Goal: Task Accomplishment & Management: Manage account settings

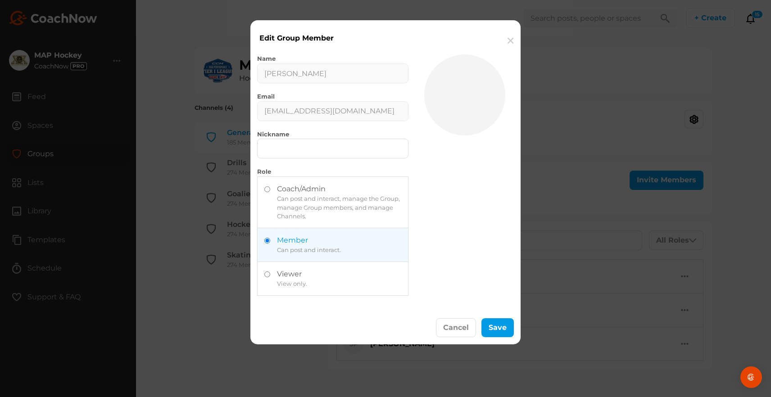
scroll to position [47, 0]
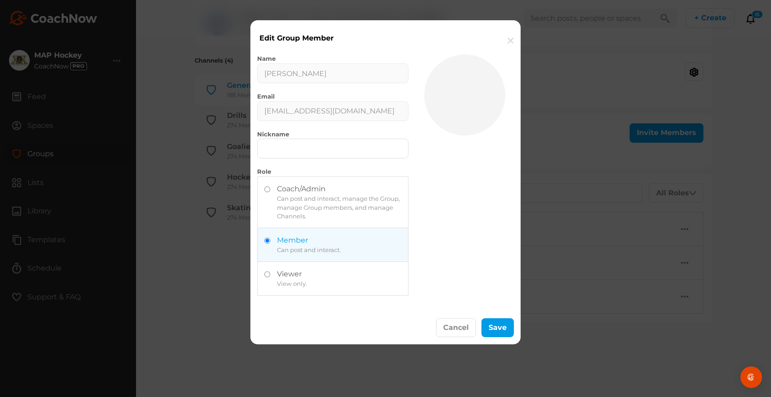
click at [511, 36] on button "button" at bounding box center [511, 40] width 20 height 27
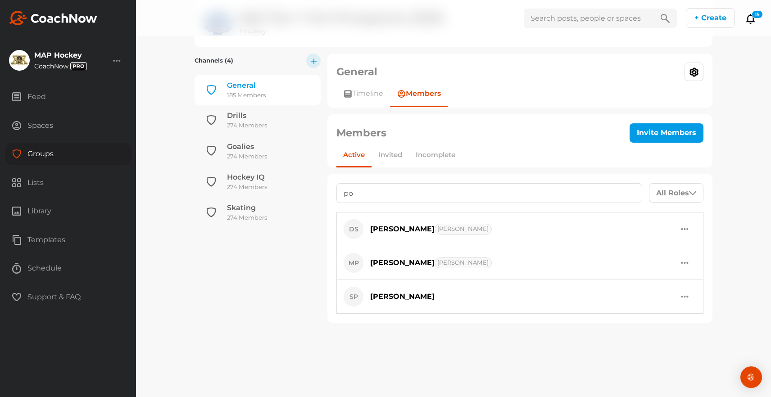
click at [46, 152] on div "Groups" at bounding box center [68, 154] width 127 height 23
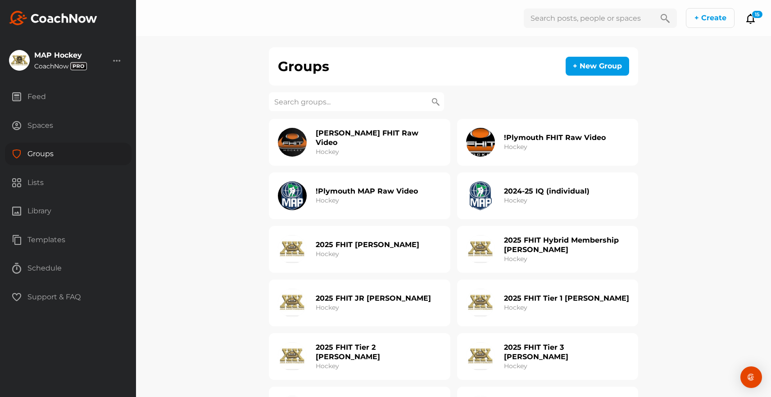
click at [348, 95] on input at bounding box center [356, 101] width 175 height 19
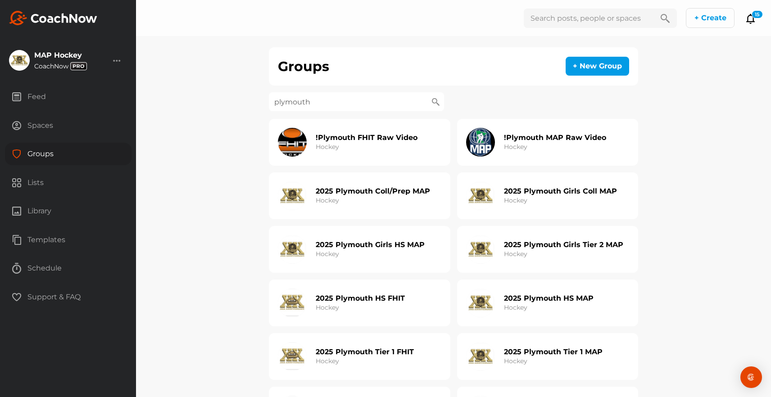
type input "plymouth"
click at [382, 241] on h2 "2025 Plymouth Girls HS MAP" at bounding box center [370, 244] width 109 height 9
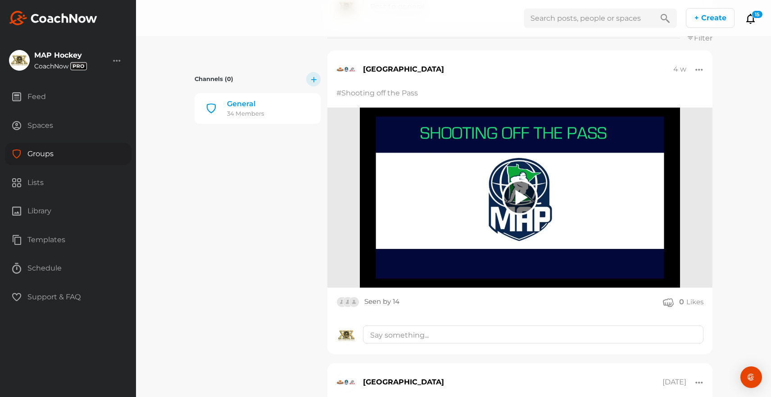
scroll to position [202, 0]
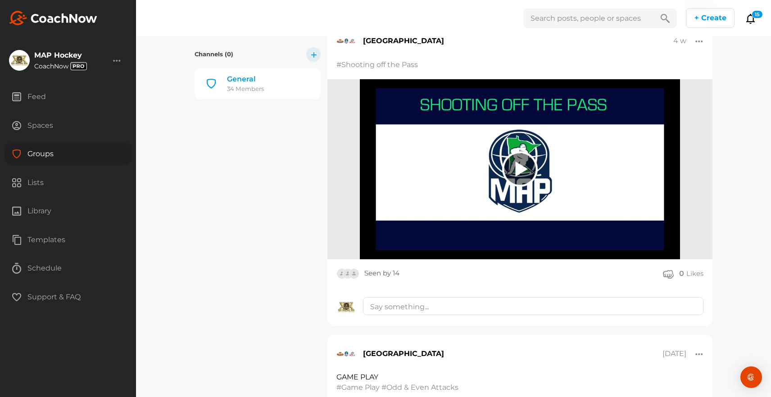
click at [382, 273] on div "Seen by 14" at bounding box center [381, 274] width 35 height 11
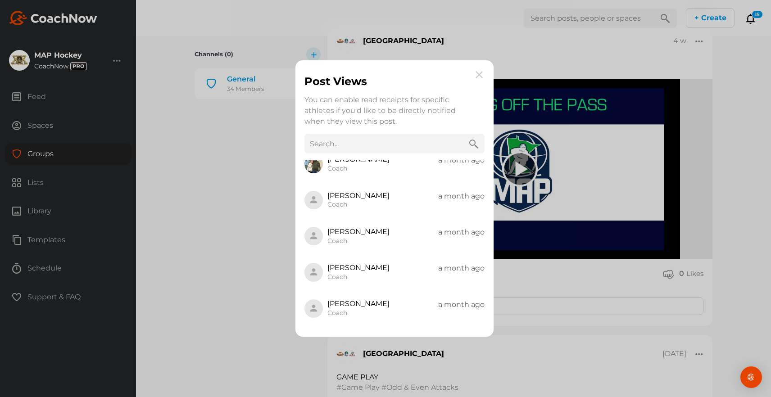
scroll to position [209, 0]
click at [481, 71] on img at bounding box center [479, 74] width 11 height 11
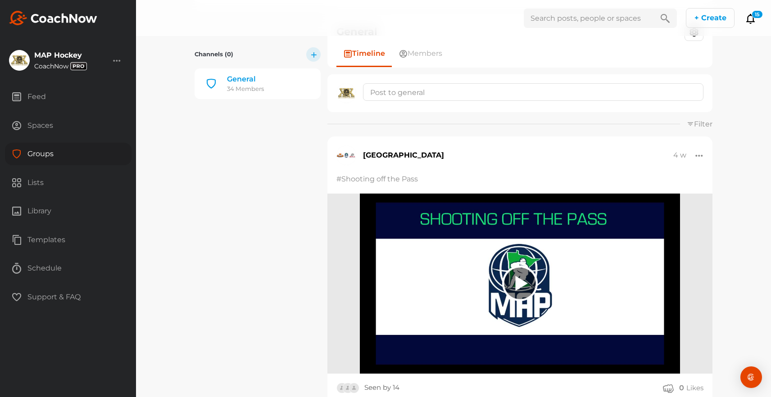
scroll to position [69, 0]
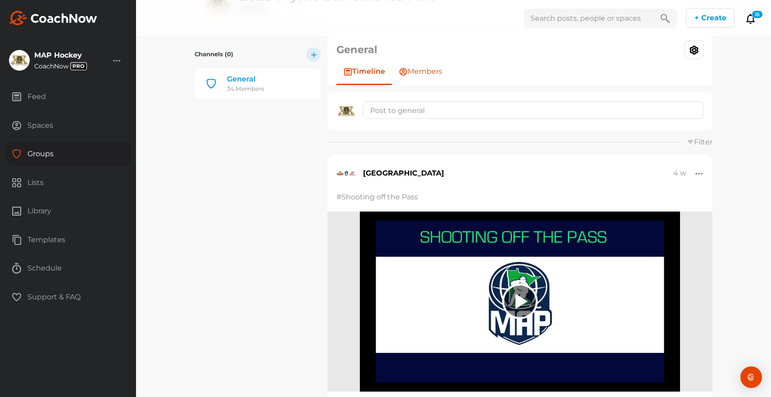
click at [418, 77] on span "Members" at bounding box center [425, 71] width 35 height 11
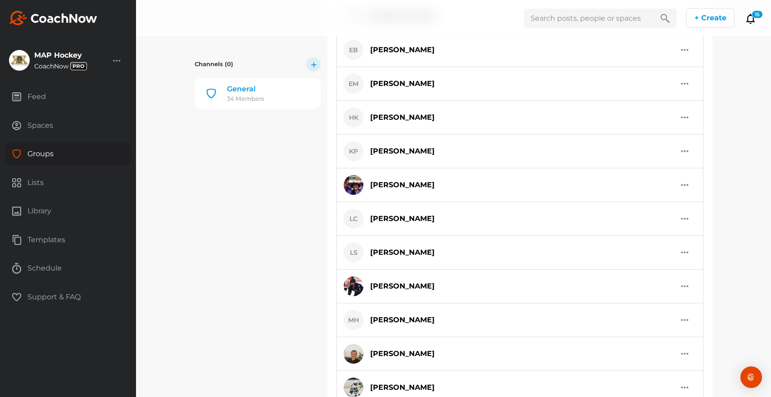
scroll to position [714, 0]
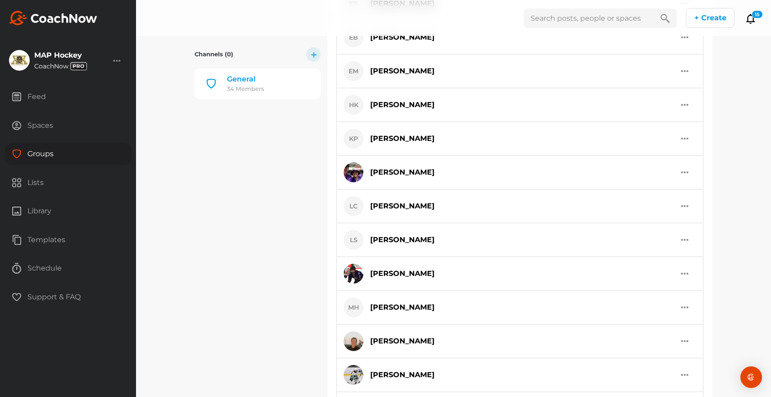
click at [686, 139] on div "button" at bounding box center [685, 138] width 8 height 11
click at [650, 163] on button "Edit Member" at bounding box center [649, 164] width 92 height 28
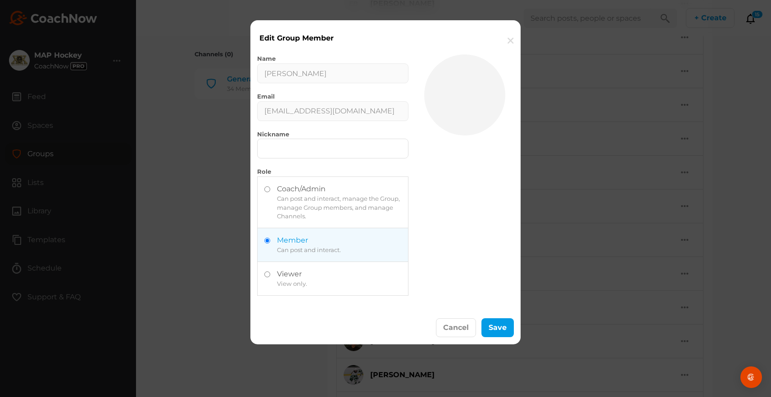
click at [510, 39] on button "button" at bounding box center [511, 40] width 20 height 27
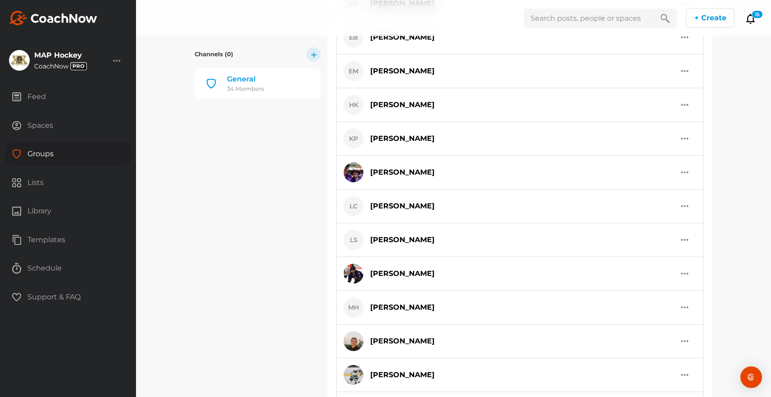
click at [47, 124] on div "Spaces" at bounding box center [68, 125] width 127 height 23
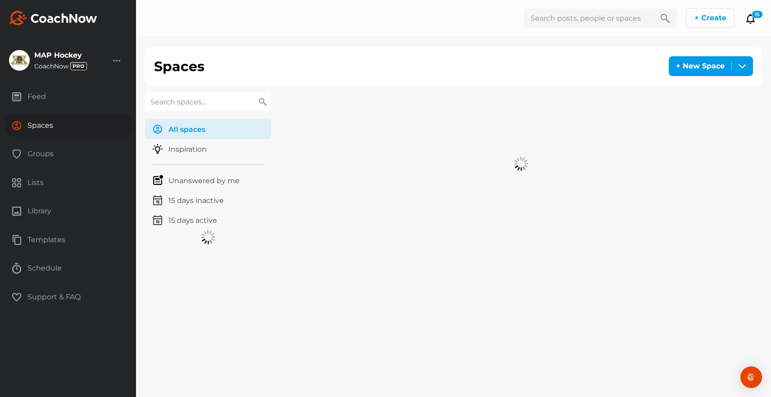
click at [215, 98] on input "text" at bounding box center [208, 101] width 126 height 19
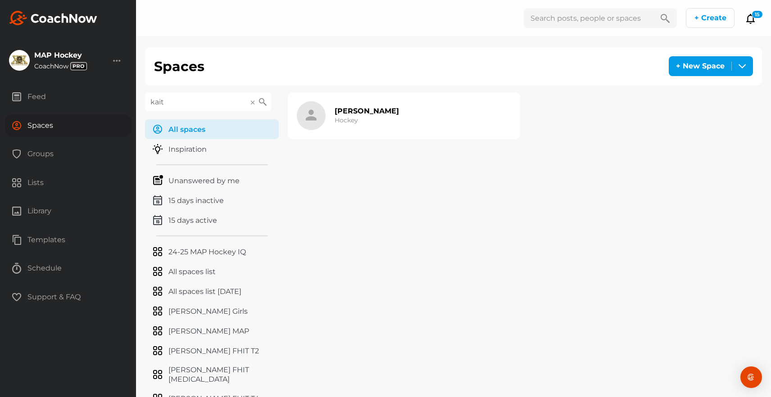
type input "kait"
click at [397, 127] on div "[PERSON_NAME] Hockey" at bounding box center [404, 115] width 232 height 47
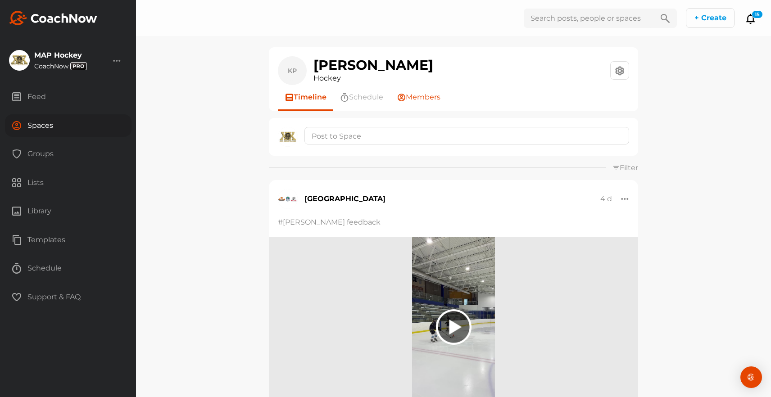
click at [426, 96] on span "Members" at bounding box center [423, 97] width 35 height 11
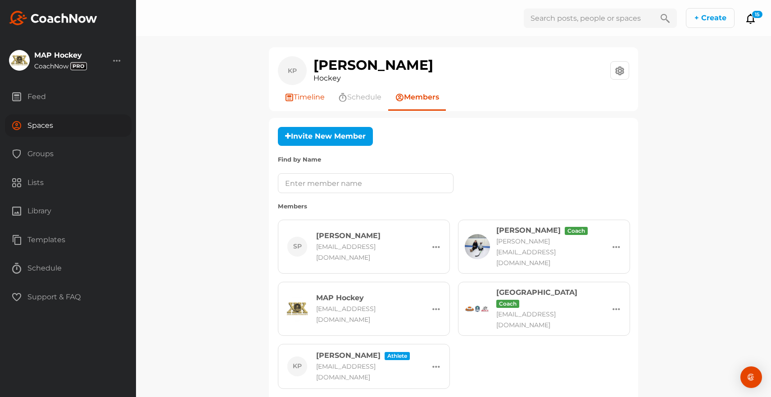
click at [305, 98] on span "Timeline" at bounding box center [309, 97] width 31 height 11
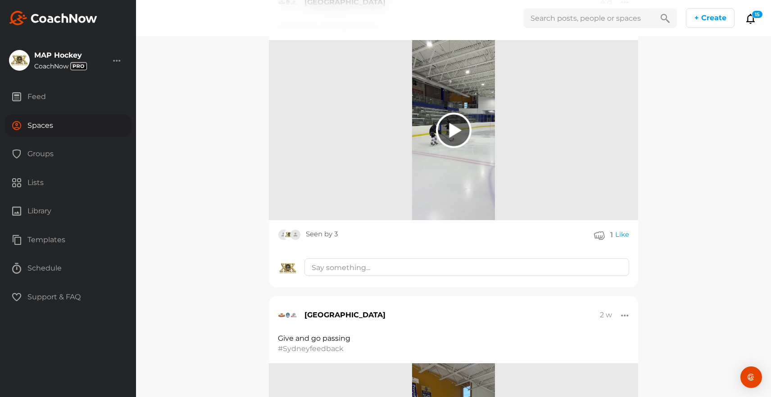
scroll to position [382, 0]
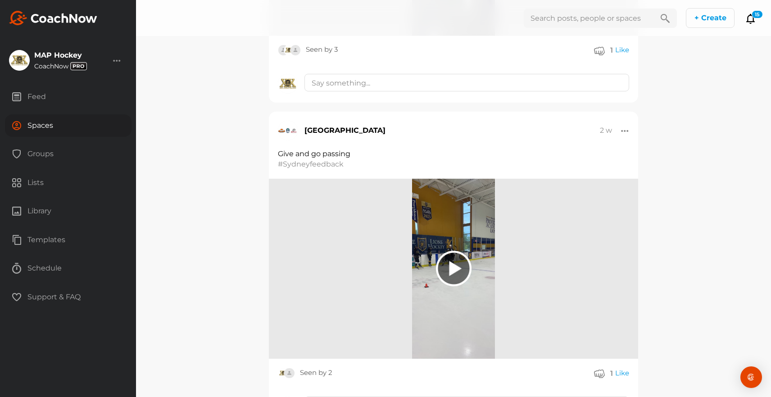
click at [323, 45] on div "Seen by 3" at bounding box center [322, 50] width 32 height 11
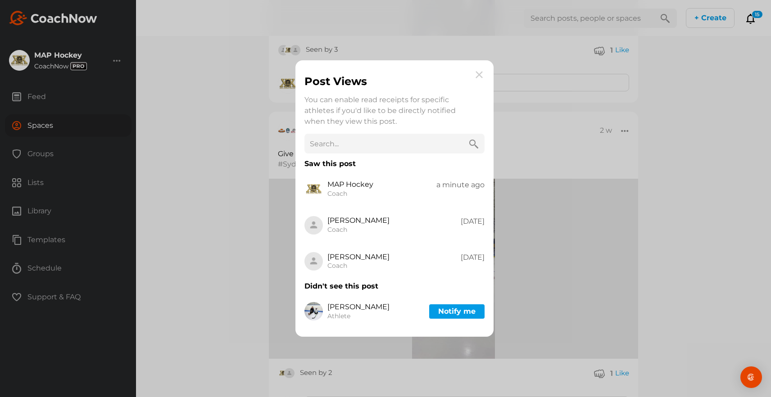
click at [478, 76] on img at bounding box center [479, 74] width 11 height 11
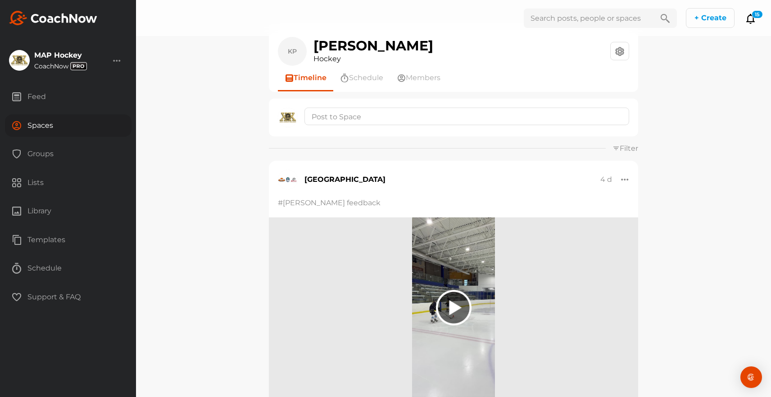
scroll to position [0, 0]
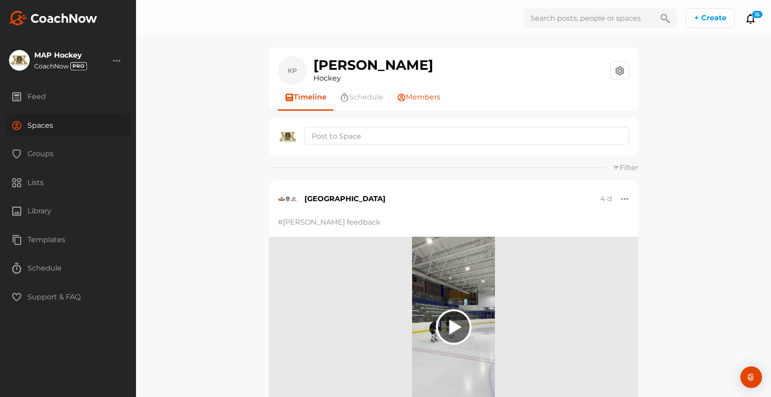
click at [433, 98] on span "Members" at bounding box center [423, 97] width 35 height 11
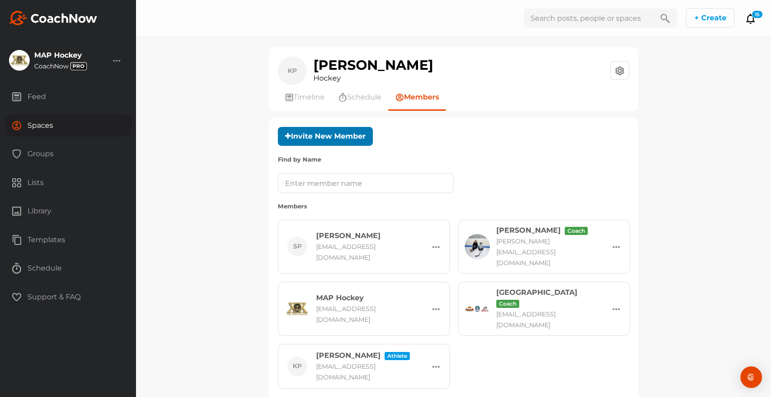
click at [318, 137] on button "Invite New Member" at bounding box center [325, 136] width 95 height 19
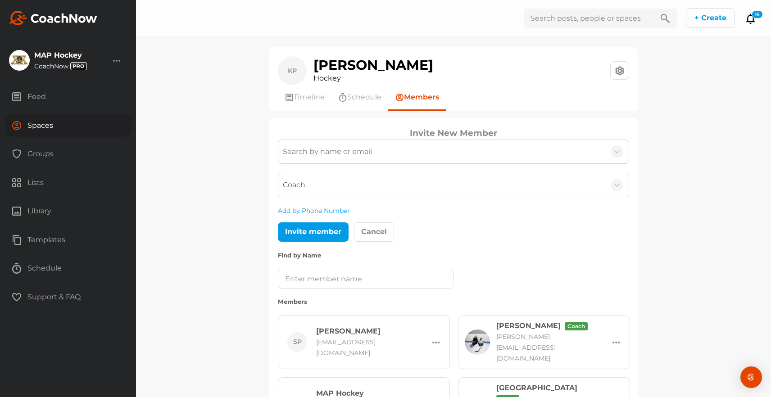
click at [333, 184] on div "Coach" at bounding box center [441, 184] width 327 height 23
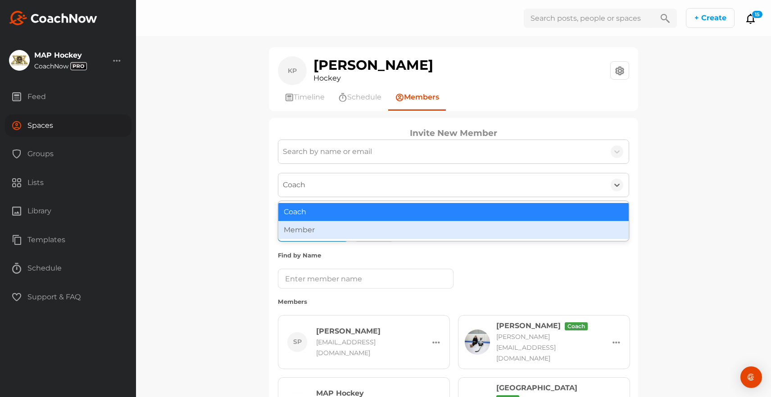
click at [324, 230] on div "Member" at bounding box center [453, 230] width 351 height 18
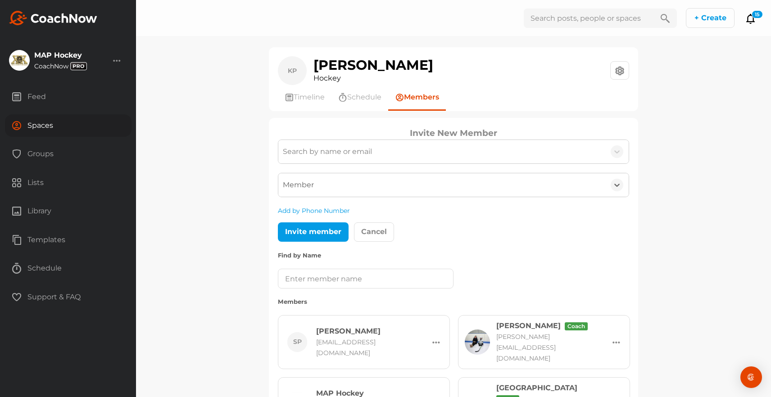
click at [333, 156] on div "Search by name or email" at bounding box center [327, 151] width 89 height 11
paste input "[EMAIL_ADDRESS][DOMAIN_NAME]"
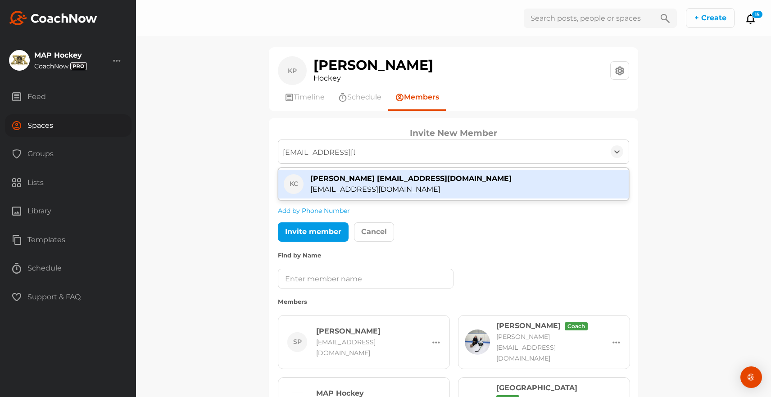
type input "[EMAIL_ADDRESS][DOMAIN_NAME]"
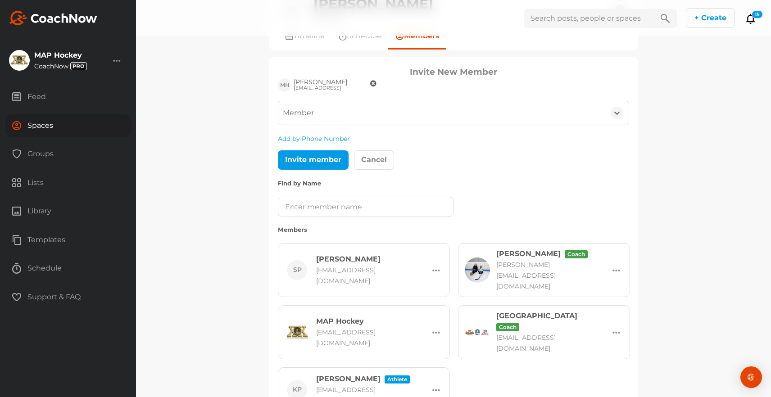
scroll to position [92, 0]
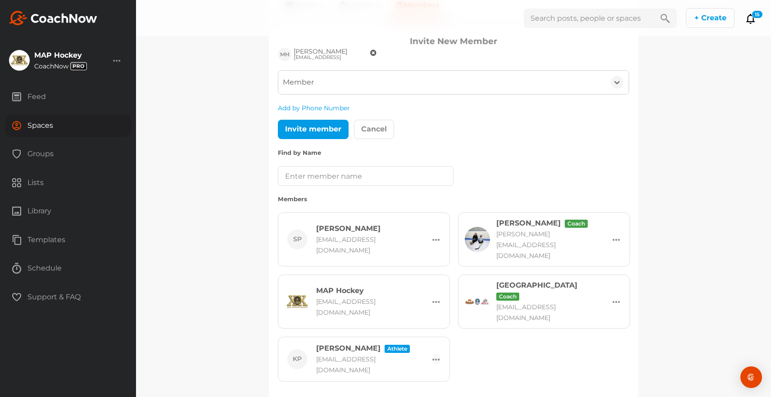
click at [436, 354] on div at bounding box center [437, 359] width 8 height 11
click at [502, 332] on div "SP [PERSON_NAME] [EMAIL_ADDRESS][DOMAIN_NAME] Make Athlete Remove KP" at bounding box center [453, 297] width 351 height 169
click at [433, 234] on div at bounding box center [437, 239] width 8 height 11
click at [457, 203] on label "Members" at bounding box center [453, 199] width 351 height 9
click at [373, 53] on icon at bounding box center [373, 53] width 6 height 8
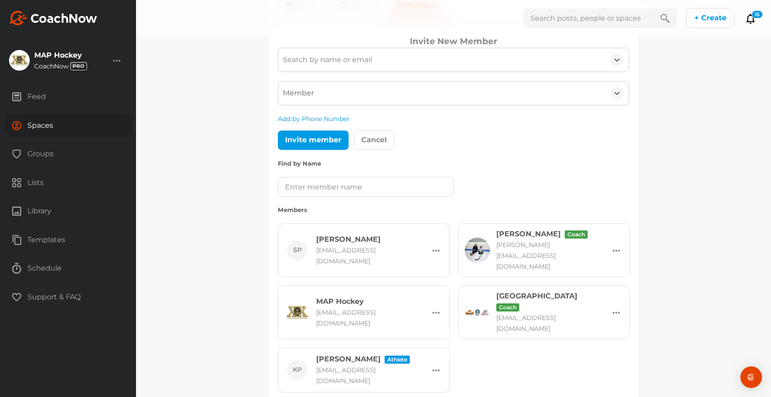
click at [326, 95] on div "Member" at bounding box center [441, 93] width 327 height 23
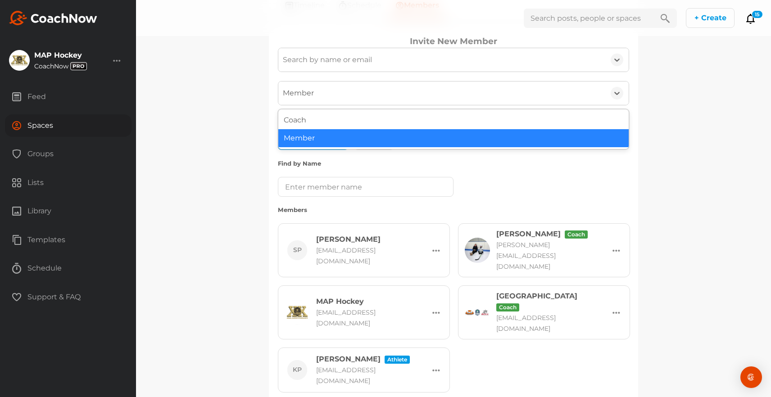
click at [309, 148] on div "Coach Member" at bounding box center [453, 129] width 351 height 40
click at [309, 136] on div "Member" at bounding box center [453, 138] width 351 height 18
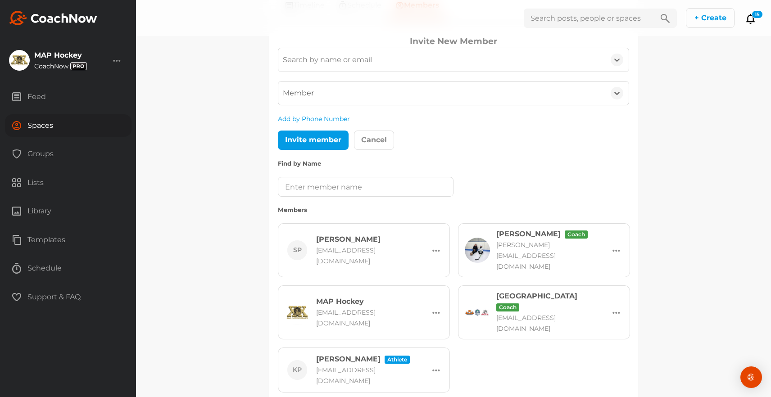
click at [314, 65] on div "Search by name or email" at bounding box center [327, 60] width 89 height 11
paste input "[EMAIL_ADDRESS][DOMAIN_NAME]"
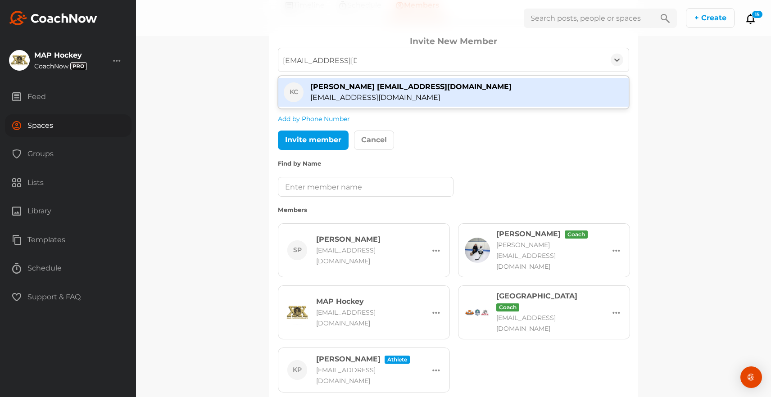
type input "[EMAIL_ADDRESS][DOMAIN_NAME]"
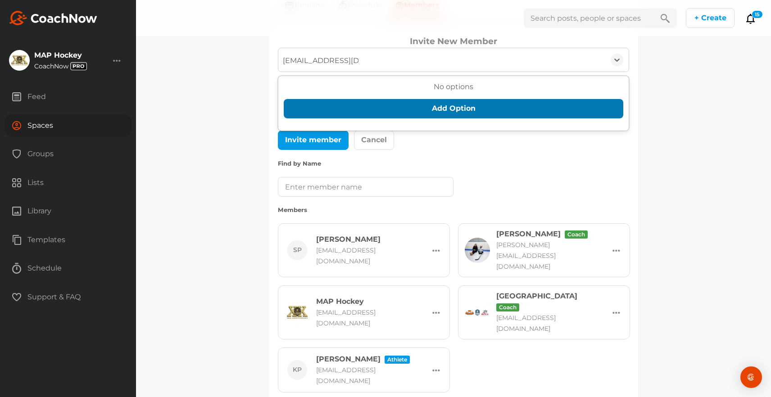
click at [405, 107] on button "Add Option" at bounding box center [454, 108] width 340 height 19
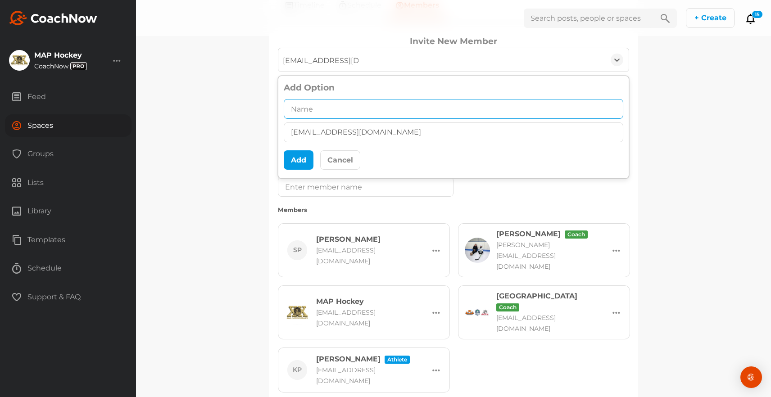
paste input "[PERSON_NAME]"
type input "[PERSON_NAME]"
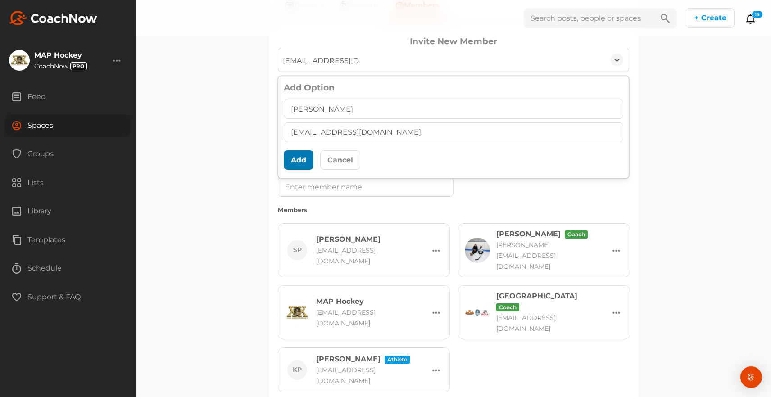
click at [305, 161] on button "Add" at bounding box center [299, 159] width 30 height 19
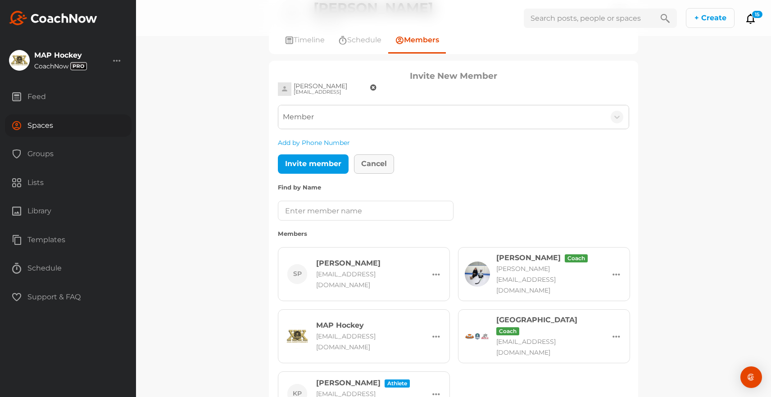
scroll to position [55, 0]
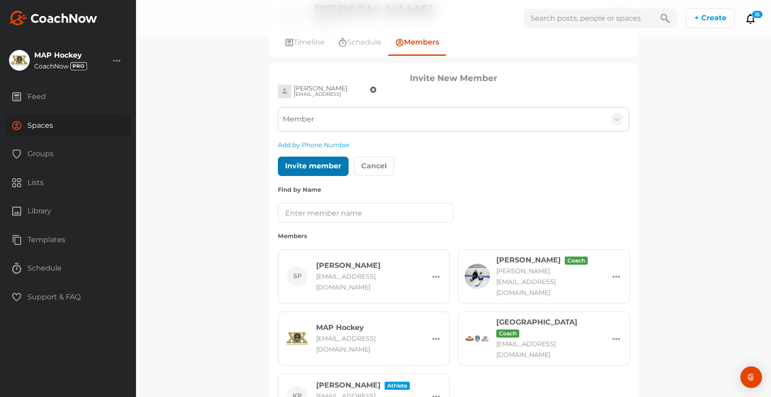
click at [314, 167] on div at bounding box center [314, 167] width 4 height 4
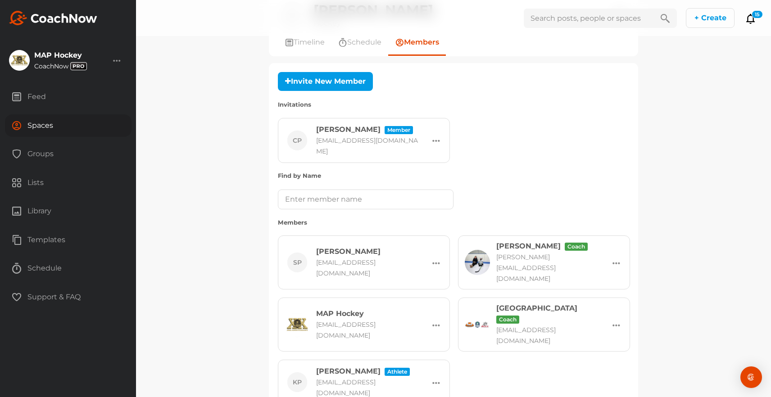
scroll to position [0, 0]
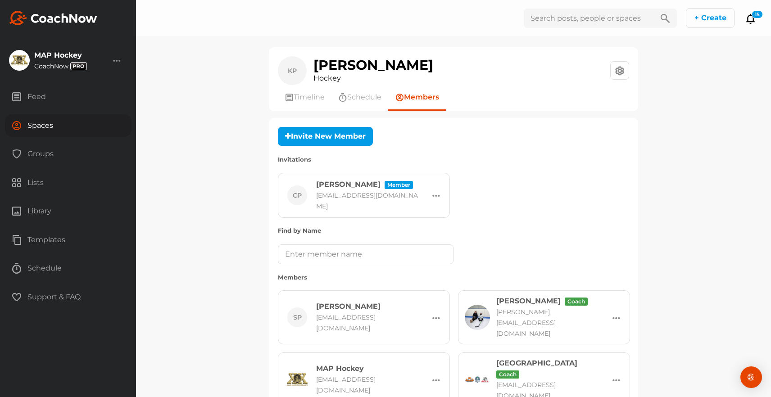
click at [47, 155] on div "Groups" at bounding box center [68, 154] width 127 height 23
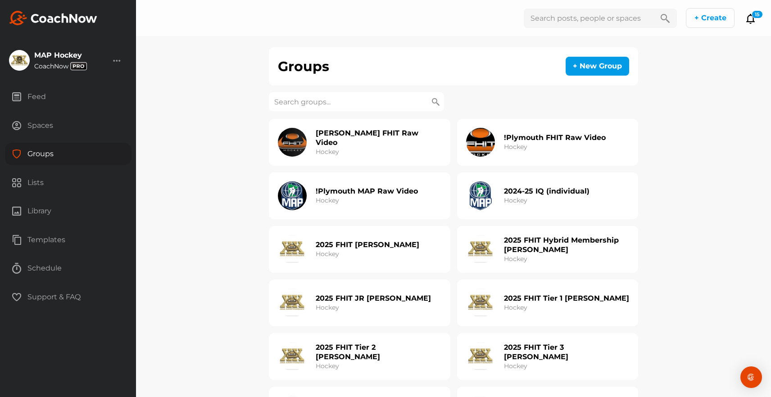
click at [305, 103] on input at bounding box center [356, 101] width 175 height 19
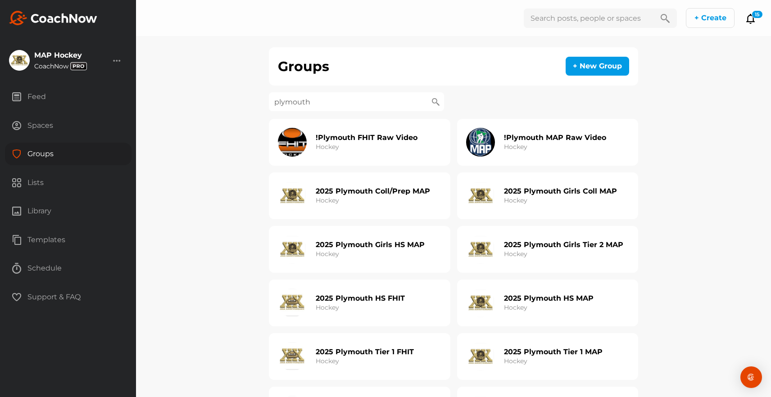
type input "plymouth"
click at [386, 254] on div "2025 Plymouth Girls HS MAP Hockey" at bounding box center [370, 249] width 109 height 29
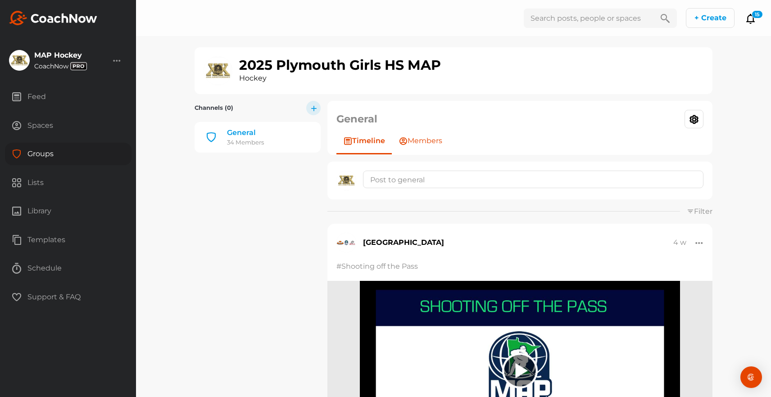
click at [424, 139] on span "Members" at bounding box center [425, 141] width 35 height 11
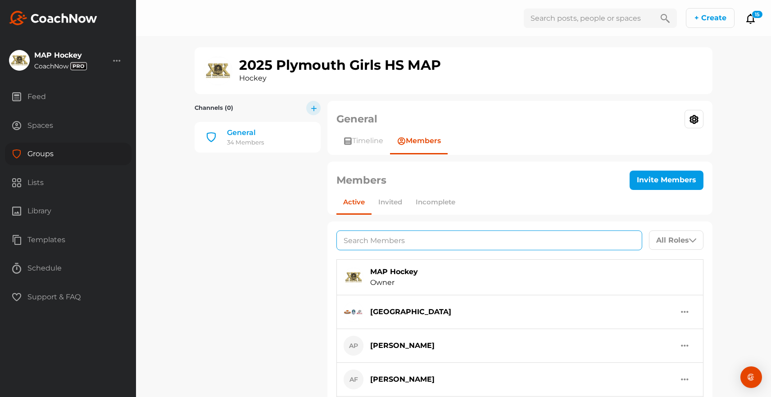
click at [396, 238] on input at bounding box center [490, 241] width 306 height 20
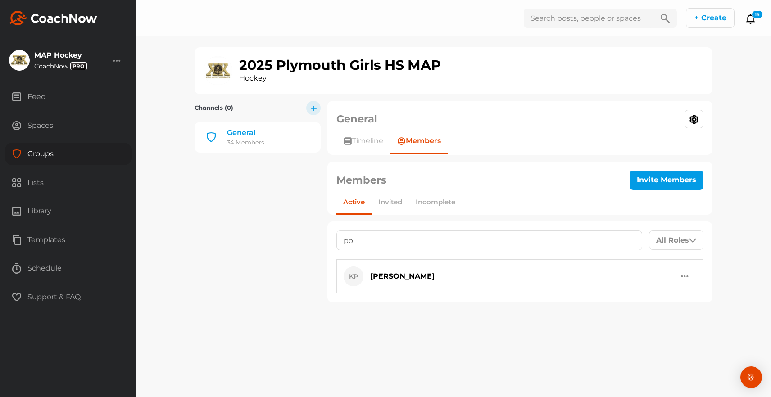
click at [681, 280] on div "button" at bounding box center [685, 276] width 8 height 11
click at [642, 297] on button "Edit Member" at bounding box center [649, 302] width 92 height 28
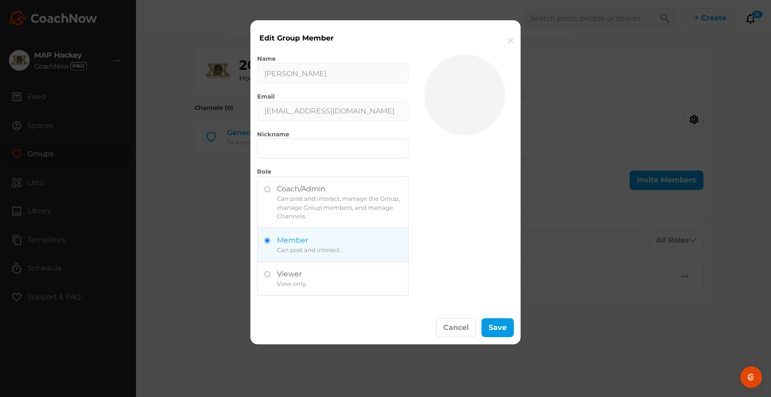
click at [510, 40] on button "button" at bounding box center [511, 40] width 20 height 27
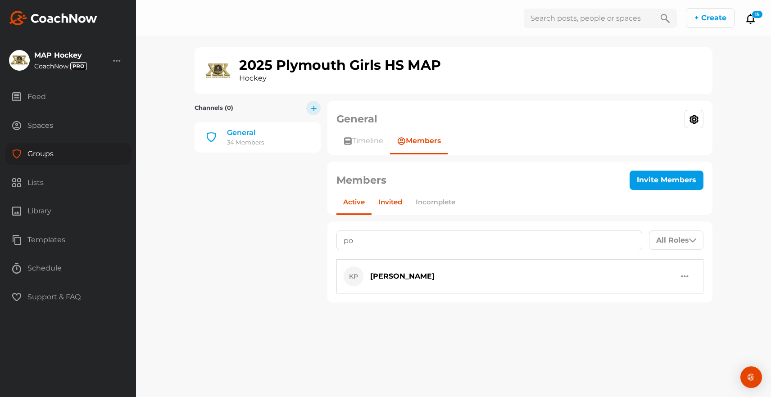
click at [395, 204] on button "Invited" at bounding box center [390, 202] width 37 height 23
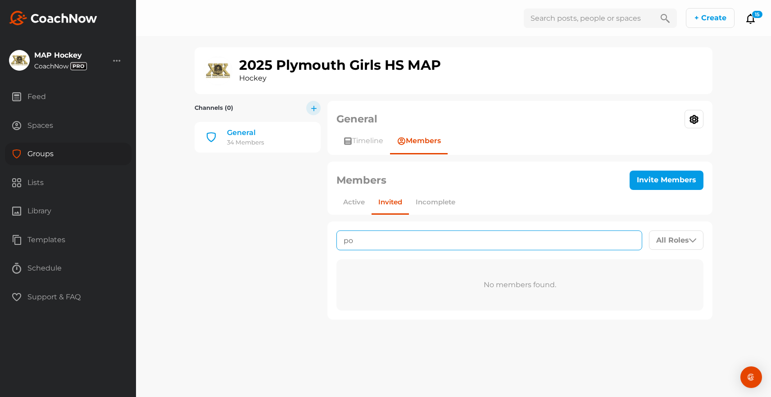
click at [375, 240] on input "po" at bounding box center [490, 241] width 306 height 20
type input "p"
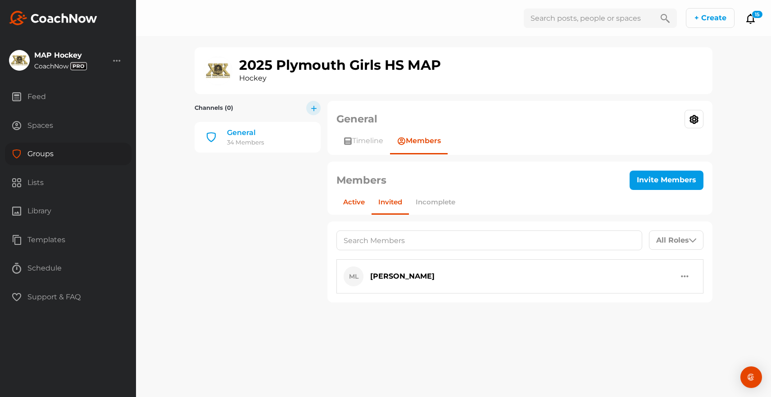
click at [350, 205] on button "Active" at bounding box center [354, 202] width 35 height 23
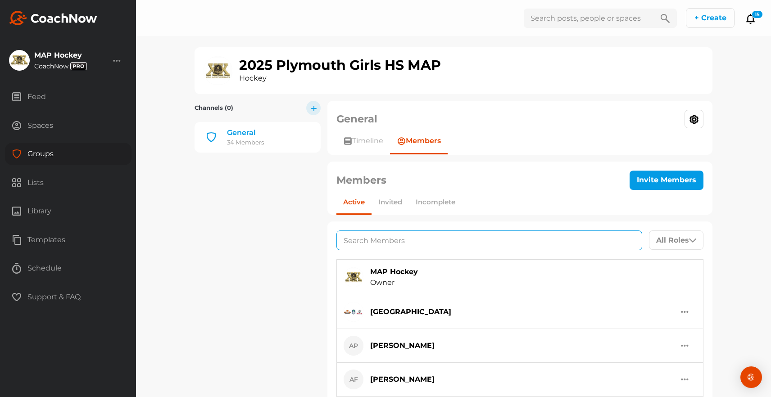
click at [356, 238] on input at bounding box center [490, 241] width 306 height 20
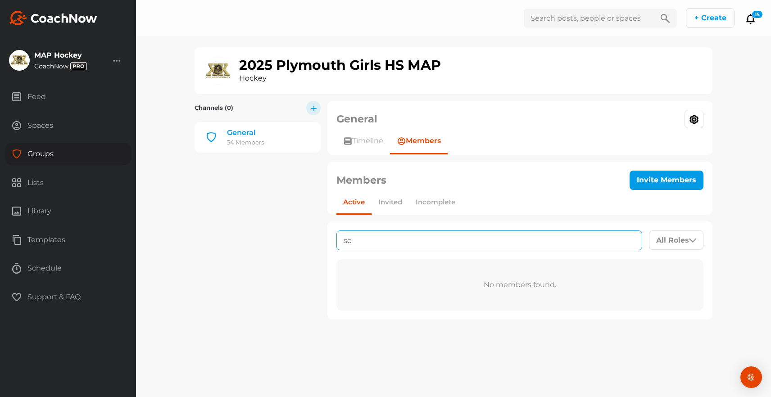
type input "s"
type input "p"
type input "c"
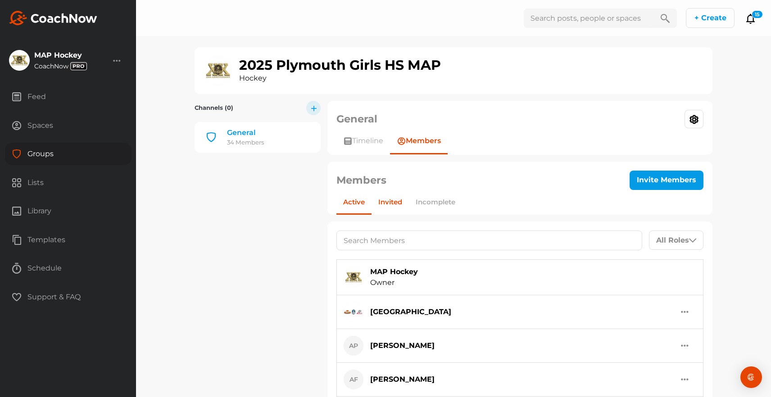
click at [393, 202] on button "Invited" at bounding box center [390, 202] width 37 height 23
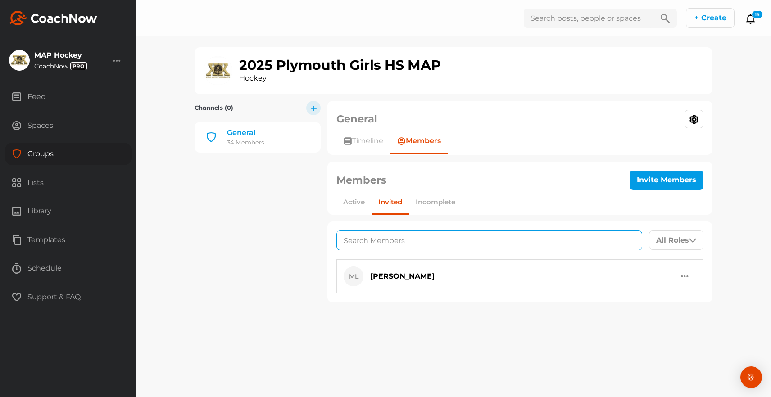
click at [366, 241] on input at bounding box center [490, 241] width 306 height 20
type input "ch"
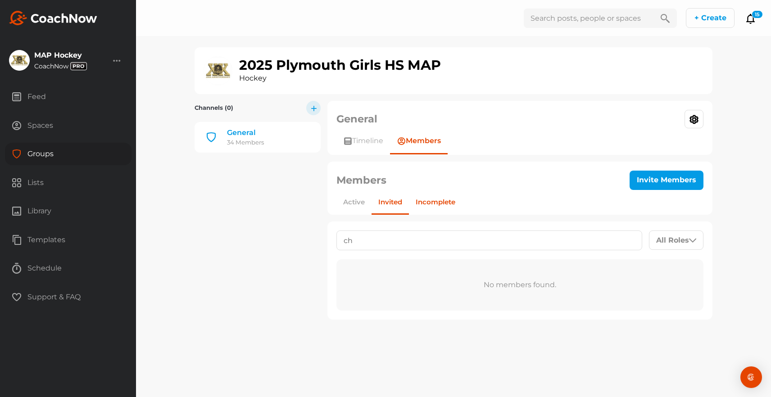
click at [424, 204] on button "Incomplete" at bounding box center [435, 202] width 53 height 23
click at [358, 200] on button "Active" at bounding box center [354, 202] width 35 height 23
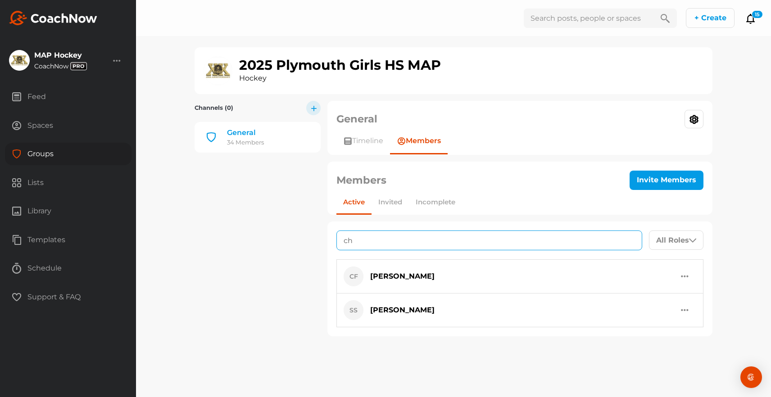
drag, startPoint x: 354, startPoint y: 243, endPoint x: 321, endPoint y: 243, distance: 32.9
click at [321, 243] on div "General 34 Members Channels (0) General 34 Members General Group Settings Your …" at bounding box center [453, 222] width 525 height 242
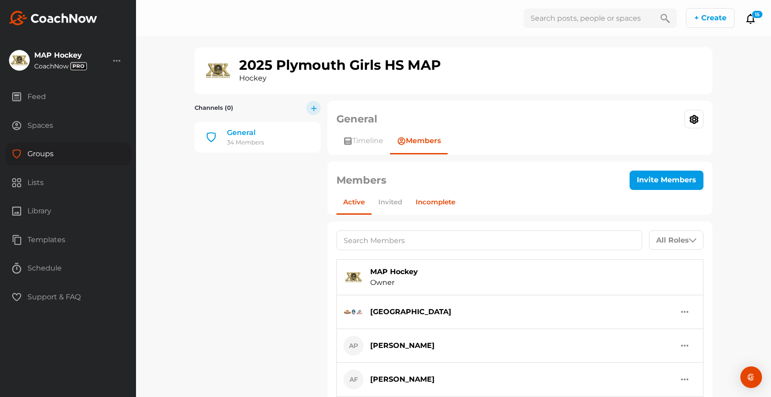
click at [433, 202] on button "Incomplete" at bounding box center [435, 202] width 53 height 23
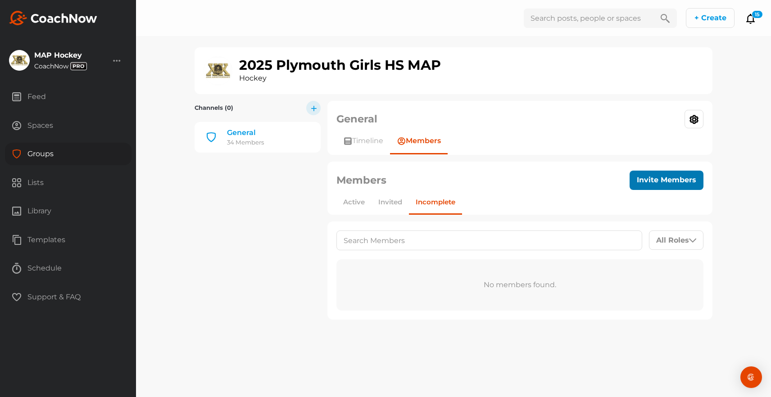
click at [663, 176] on button "Invite Members" at bounding box center [667, 180] width 74 height 19
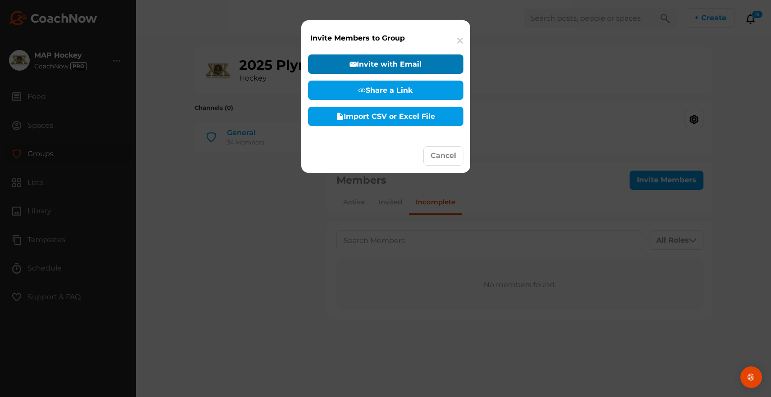
click at [386, 63] on button "Invite with Email" at bounding box center [385, 64] width 155 height 19
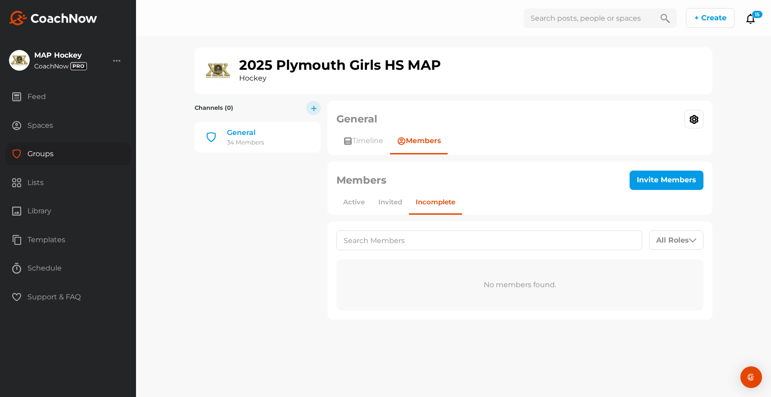
select select "player"
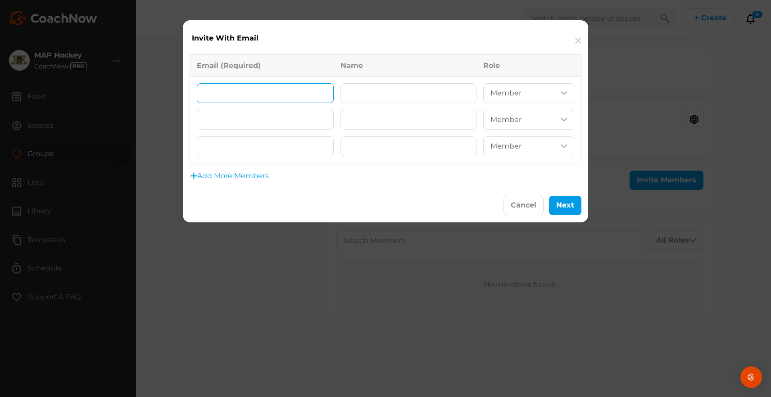
paste input "[PERSON_NAME]"
type input "[PERSON_NAME]"
drag, startPoint x: 283, startPoint y: 93, endPoint x: 186, endPoint y: 91, distance: 97.3
click at [186, 91] on div "Email (Required) Name Role [PERSON_NAME] Coach/Admin Member Viewer Coach/Admin …" at bounding box center [385, 118] width 405 height 141
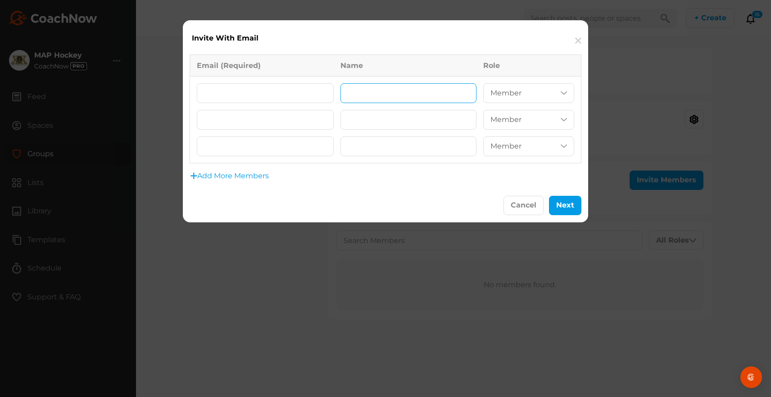
click at [375, 96] on input "text" at bounding box center [409, 93] width 137 height 20
paste input "[PERSON_NAME]"
type input "[PERSON_NAME]"
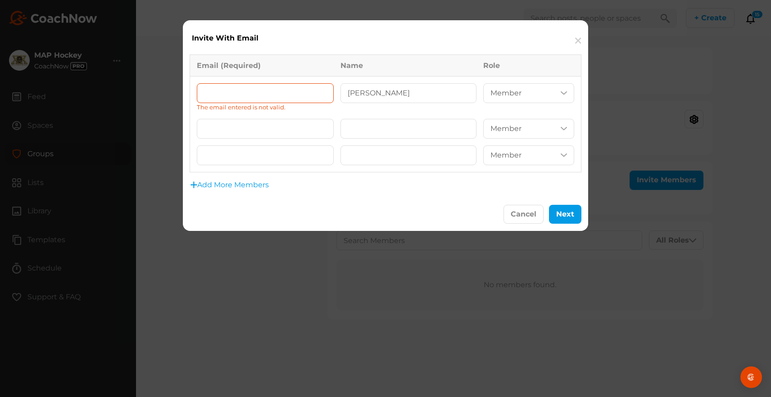
paste input "[EMAIL_ADDRESS][DOMAIN_NAME]"
type input "[EMAIL_ADDRESS][DOMAIN_NAME]"
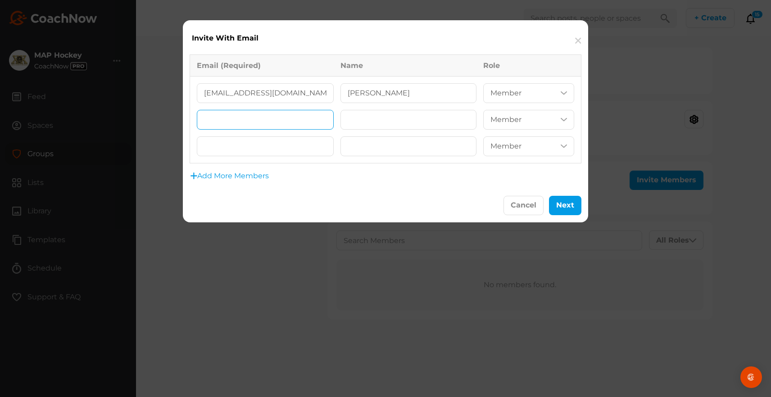
paste input "[EMAIL_ADDRESS][DOMAIN_NAME]"
type input "[EMAIL_ADDRESS][DOMAIN_NAME]"
paste input "[PERSON_NAME]"
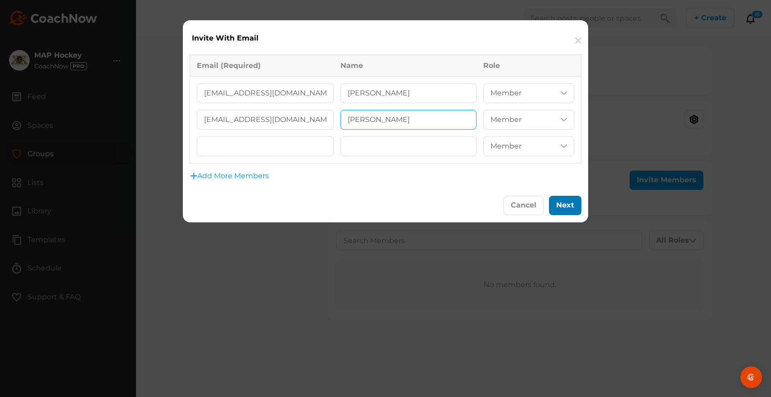
type input "[PERSON_NAME]"
click at [574, 208] on button "Next" at bounding box center [565, 205] width 32 height 19
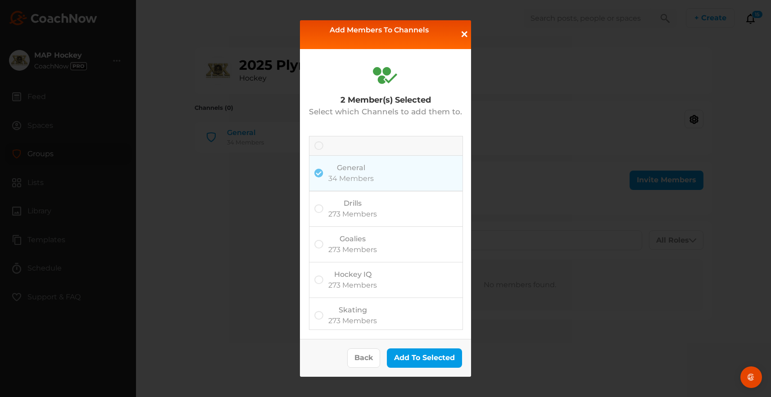
scroll to position [3, 0]
click at [366, 357] on button "Back" at bounding box center [363, 358] width 33 height 19
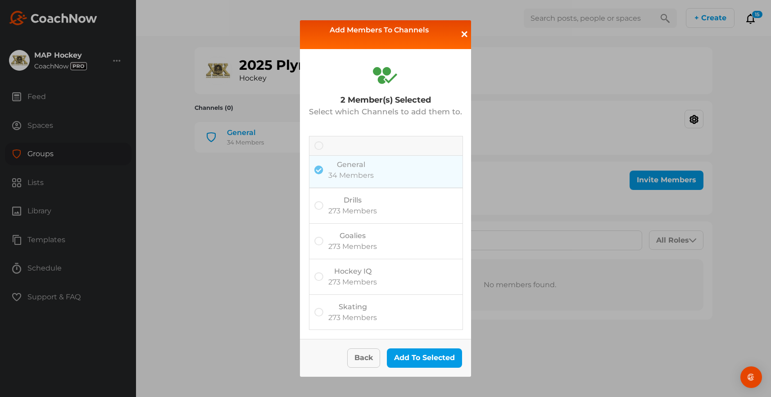
select select "player"
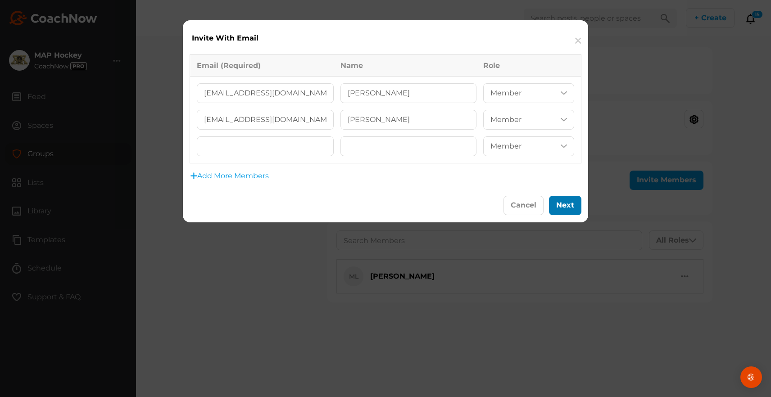
click at [565, 207] on button "Next" at bounding box center [565, 205] width 32 height 19
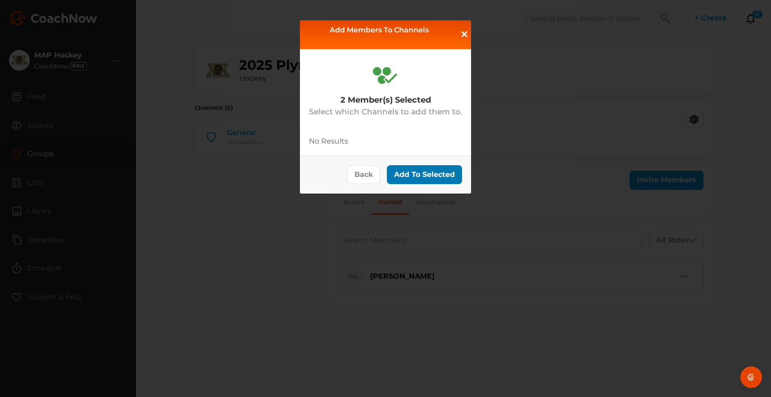
click at [416, 172] on button "Add To Selected" at bounding box center [424, 174] width 75 height 19
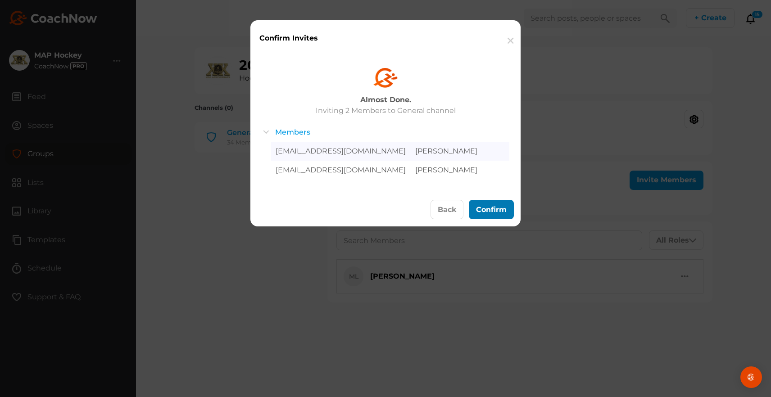
click at [491, 205] on button "Confirm" at bounding box center [491, 209] width 45 height 19
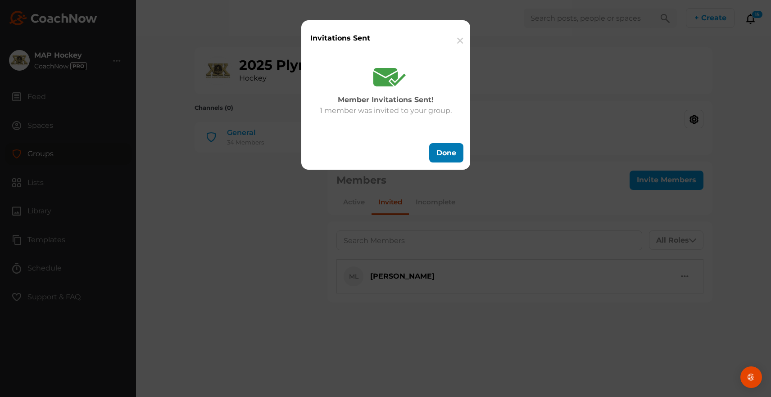
click at [448, 149] on button "Done" at bounding box center [446, 152] width 34 height 19
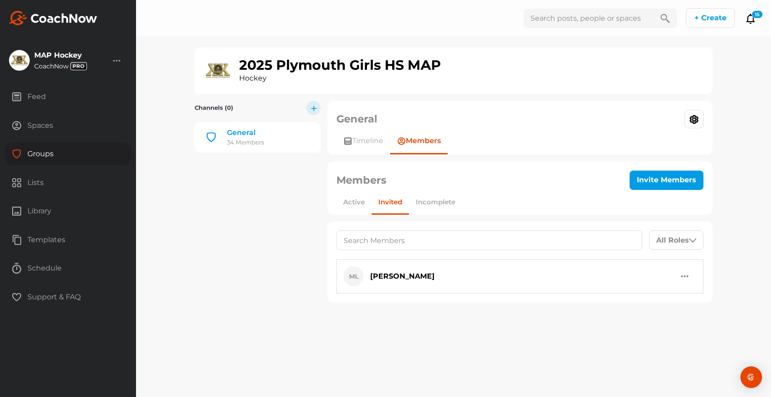
click at [34, 154] on div "Groups" at bounding box center [68, 154] width 127 height 23
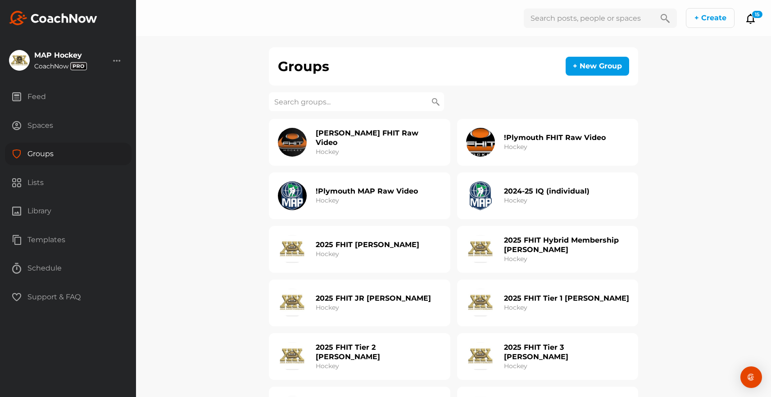
click at [302, 103] on input at bounding box center [356, 101] width 175 height 19
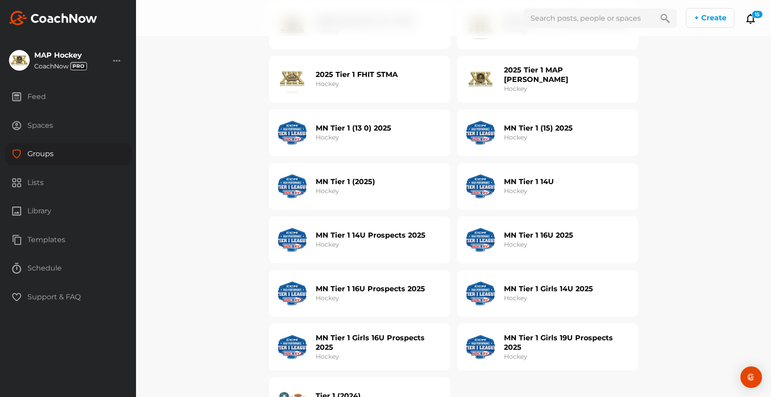
scroll to position [206, 0]
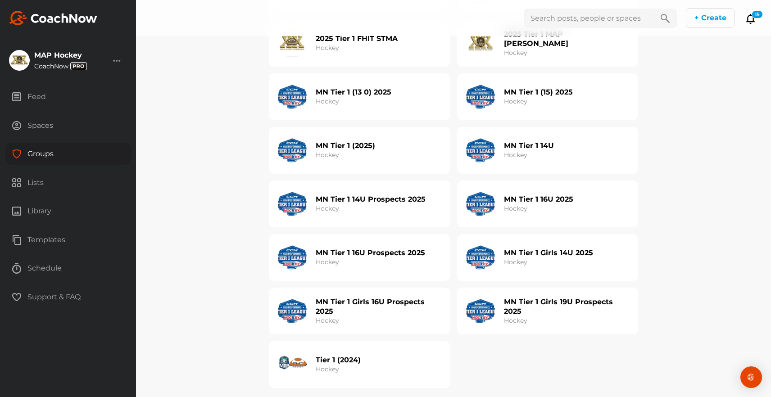
type input "tier 1"
click at [512, 261] on h3 "Hockey" at bounding box center [515, 262] width 23 height 9
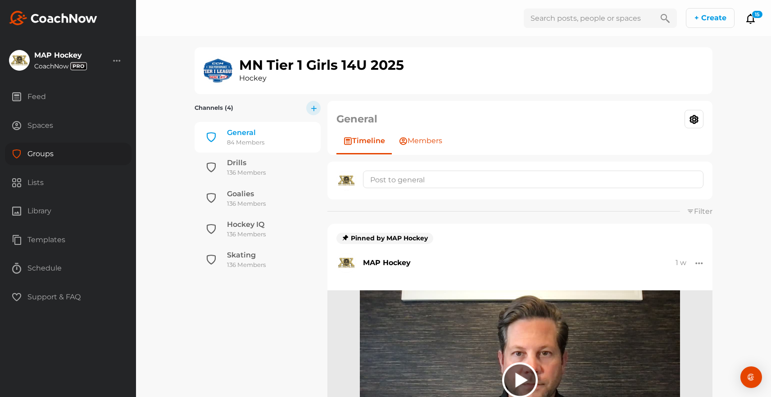
click at [432, 140] on span "Members" at bounding box center [425, 141] width 35 height 11
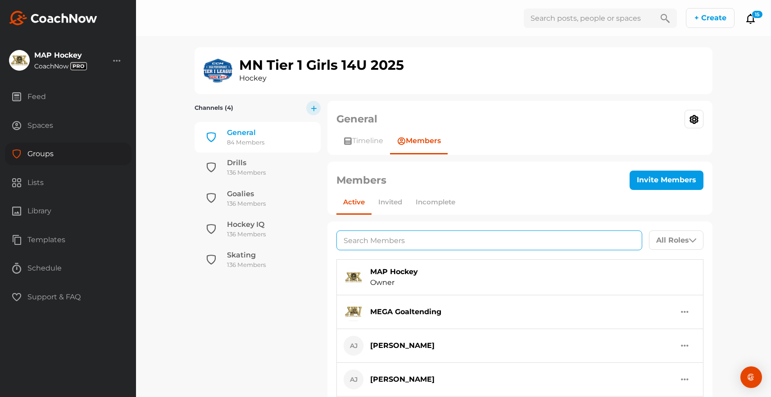
click at [384, 241] on input at bounding box center [490, 241] width 306 height 20
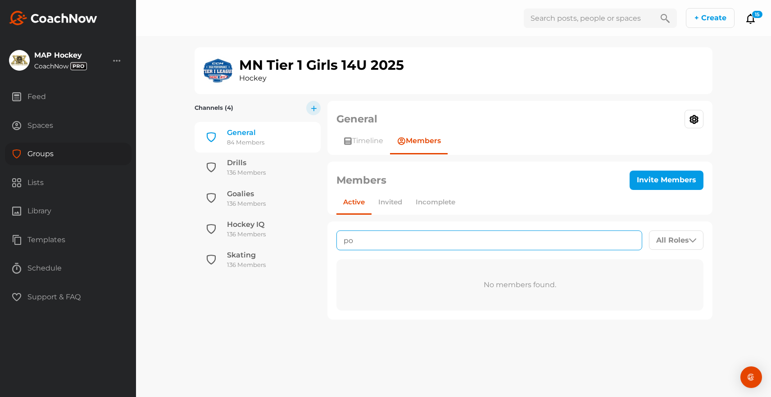
type input "p"
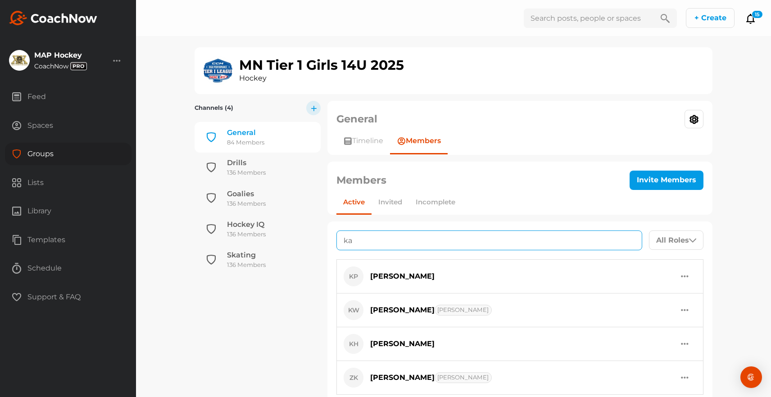
scroll to position [47, 0]
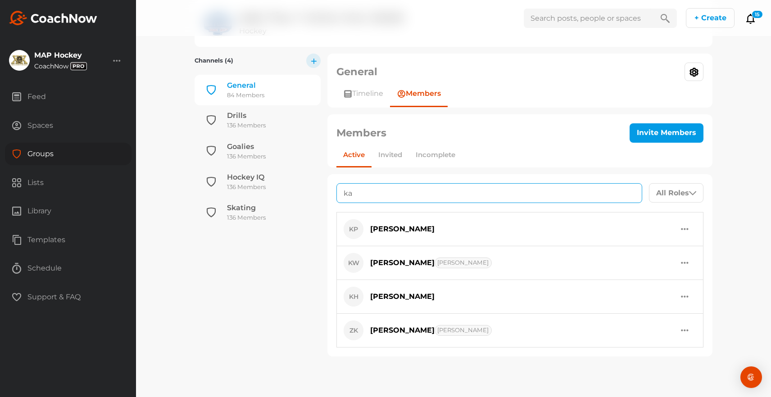
type input "ka"
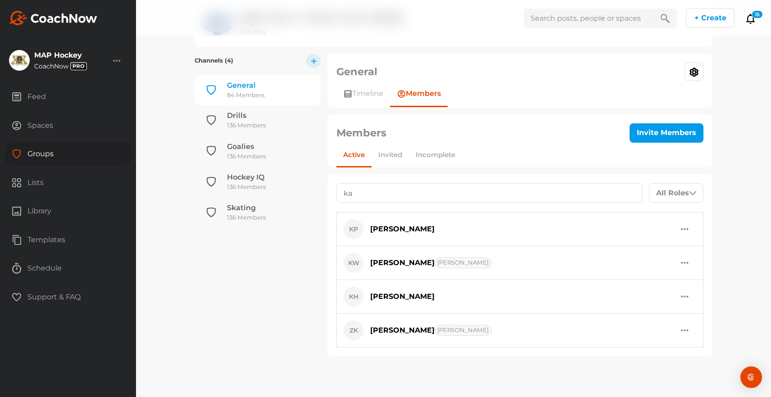
click at [57, 154] on div "Groups" at bounding box center [68, 154] width 127 height 23
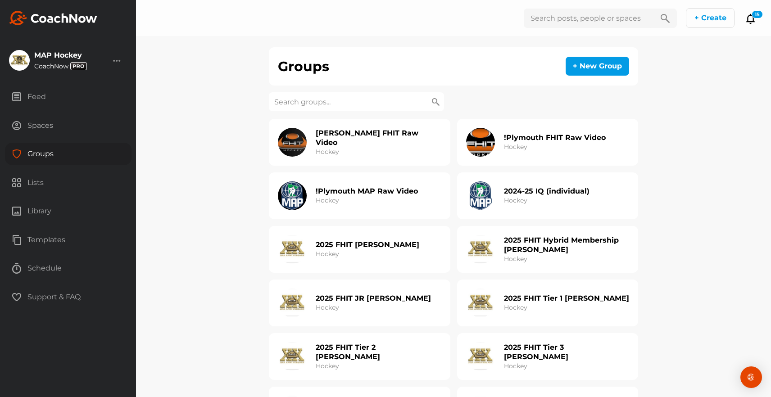
click at [342, 105] on input at bounding box center [356, 101] width 175 height 19
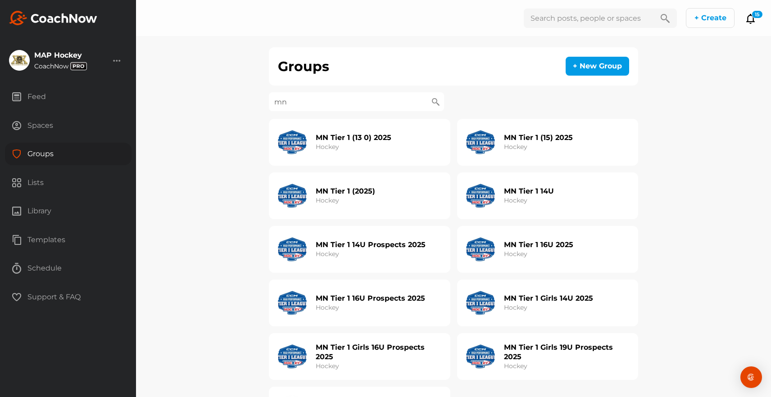
type input "mn"
click at [401, 256] on div "MN Tier 1 14U Prospects 2025 Hockey" at bounding box center [371, 249] width 110 height 29
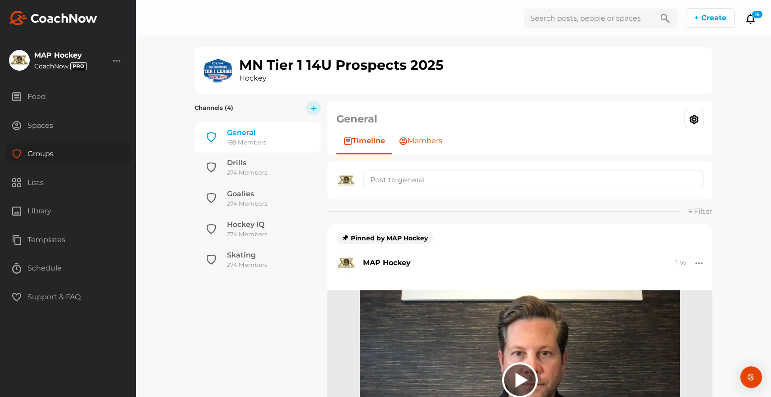
click at [431, 141] on span "Members" at bounding box center [425, 141] width 35 height 11
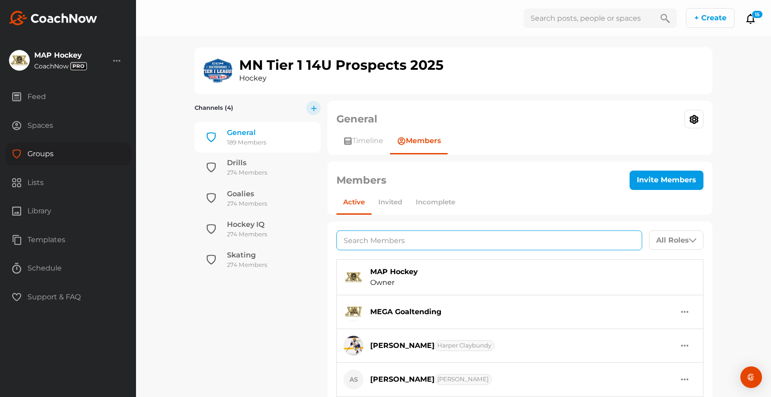
click at [380, 241] on input at bounding box center [490, 241] width 306 height 20
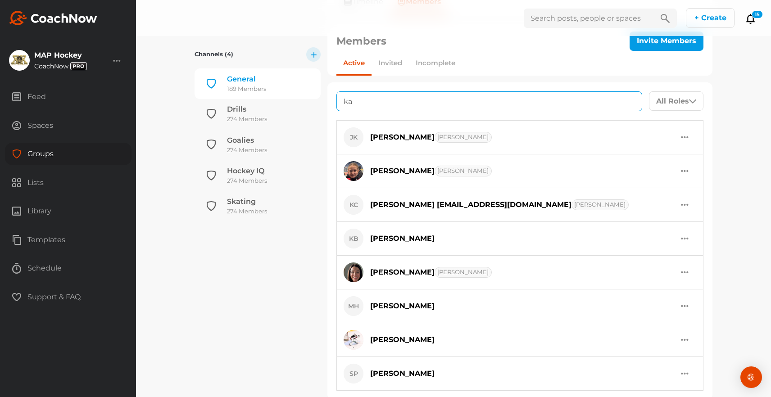
scroll to position [158, 0]
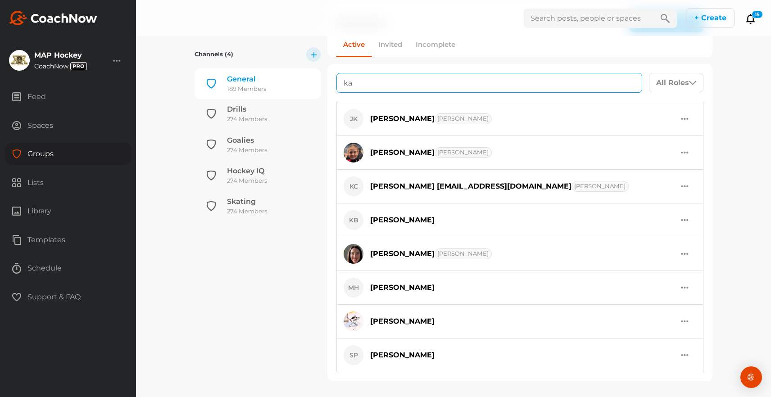
type input "ka"
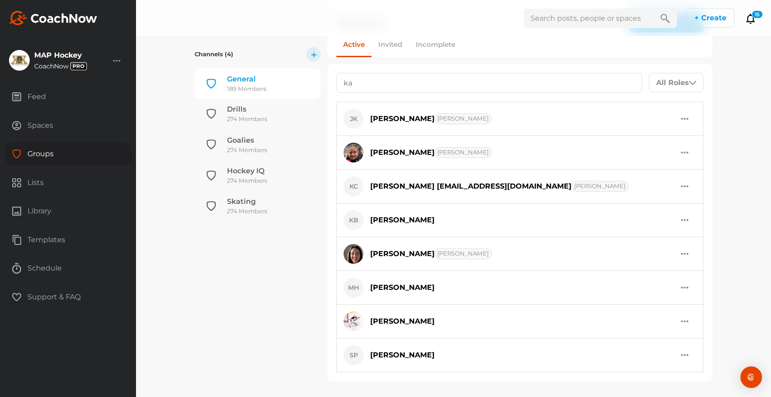
click at [687, 187] on div "button" at bounding box center [685, 186] width 8 height 11
click at [656, 208] on button "Edit Member" at bounding box center [649, 212] width 92 height 28
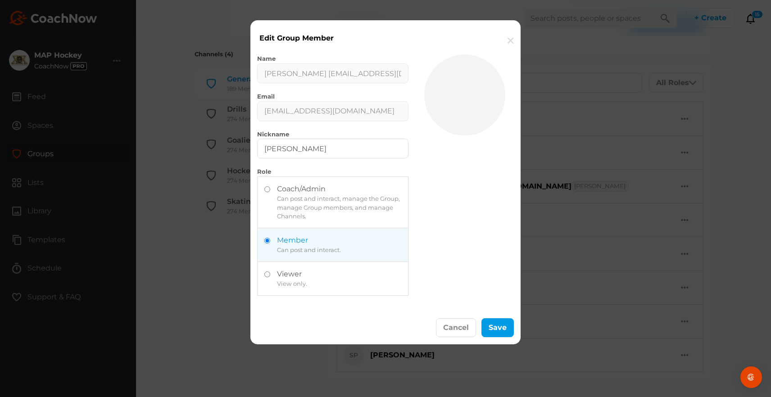
click at [508, 39] on button "button" at bounding box center [511, 40] width 20 height 27
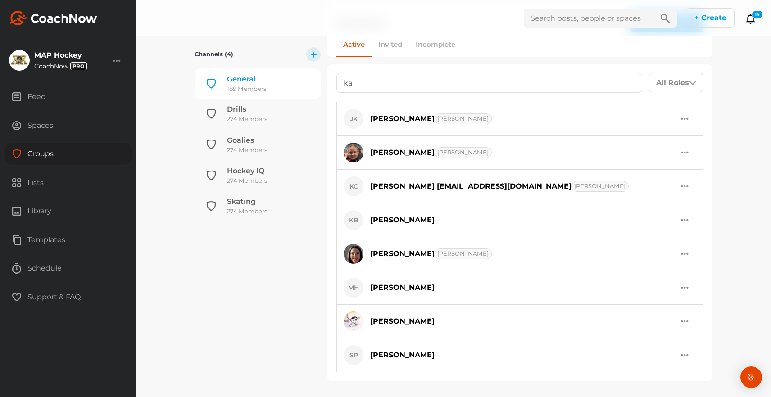
click at [685, 355] on div "button" at bounding box center [685, 355] width 8 height 11
click at [683, 353] on div "button" at bounding box center [685, 355] width 8 height 11
click at [684, 348] on button "button" at bounding box center [685, 355] width 23 height 19
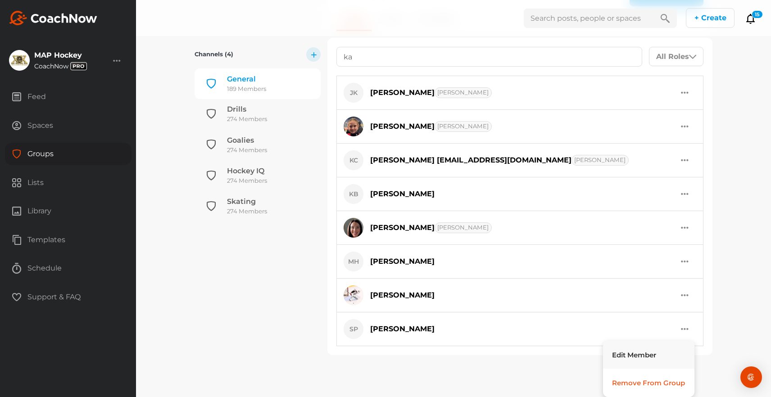
click at [632, 355] on button "Edit Member" at bounding box center [649, 355] width 92 height 28
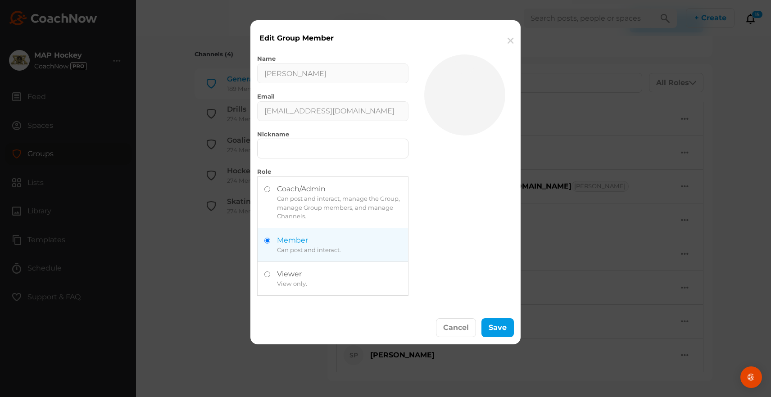
scroll to position [158, 0]
click at [510, 43] on button "button" at bounding box center [511, 40] width 20 height 27
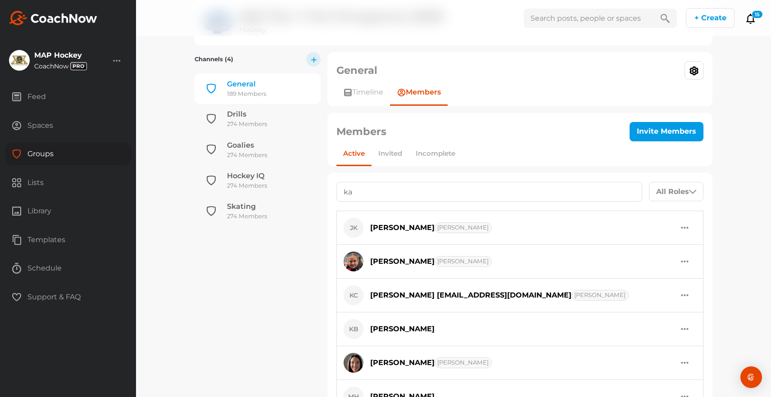
scroll to position [0, 0]
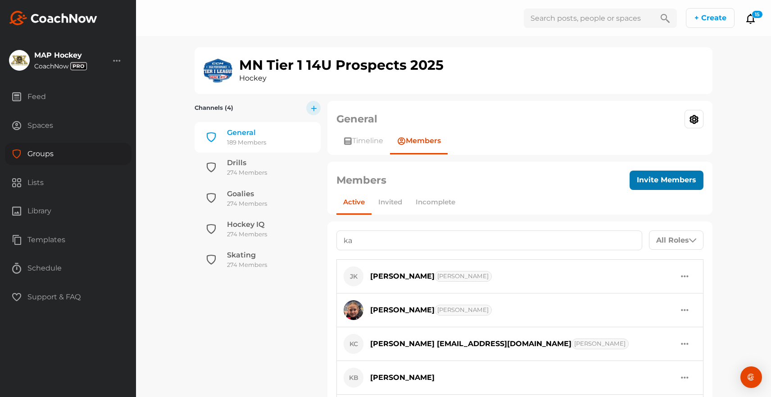
click at [663, 176] on button "Invite Members" at bounding box center [667, 180] width 74 height 19
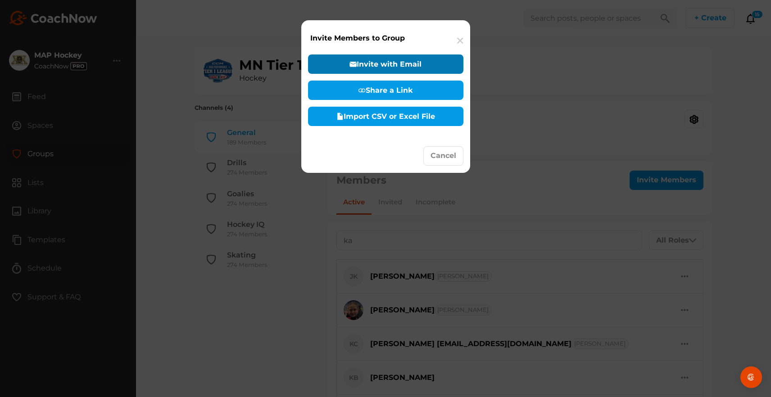
click at [415, 58] on button "Invite with Email" at bounding box center [385, 64] width 155 height 19
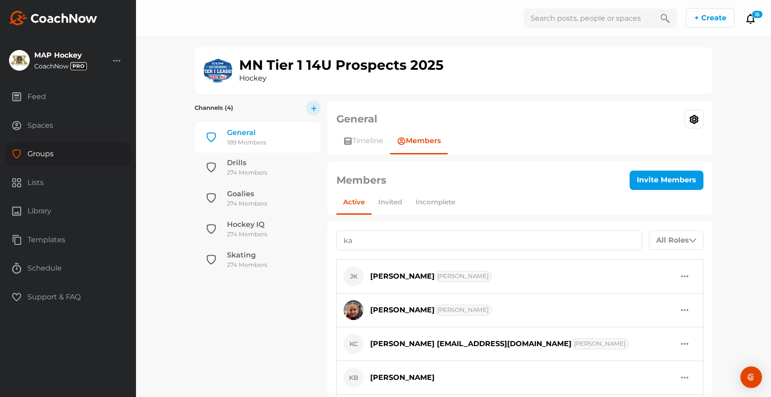
select select "player"
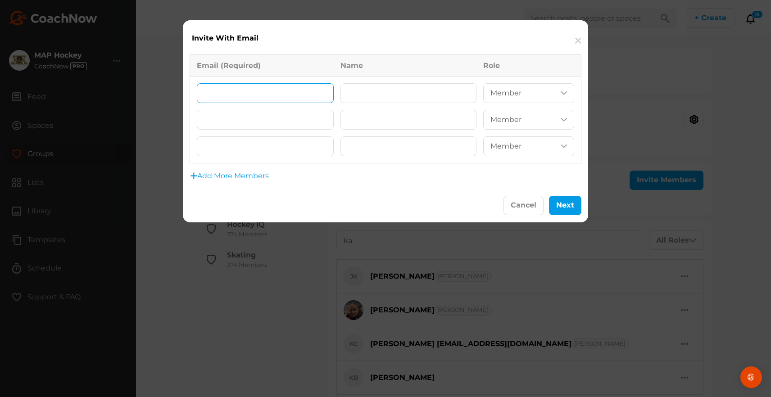
paste input "[EMAIL_ADDRESS][DOMAIN_NAME]"
type input "[EMAIL_ADDRESS][DOMAIN_NAME]"
paste input "[PERSON_NAME]"
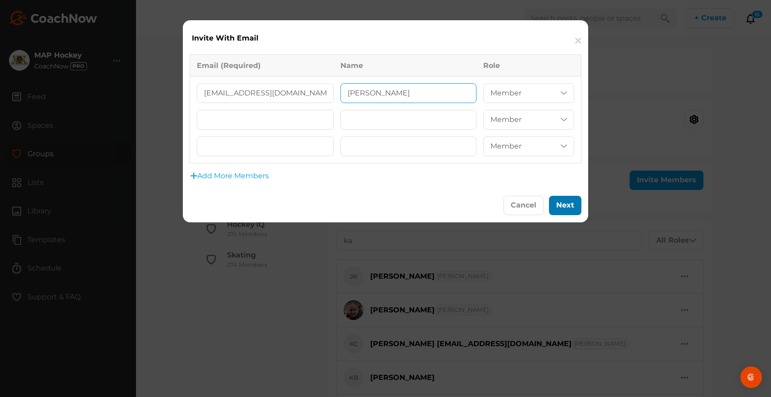
type input "[PERSON_NAME]"
click at [564, 205] on button "Next" at bounding box center [565, 205] width 32 height 19
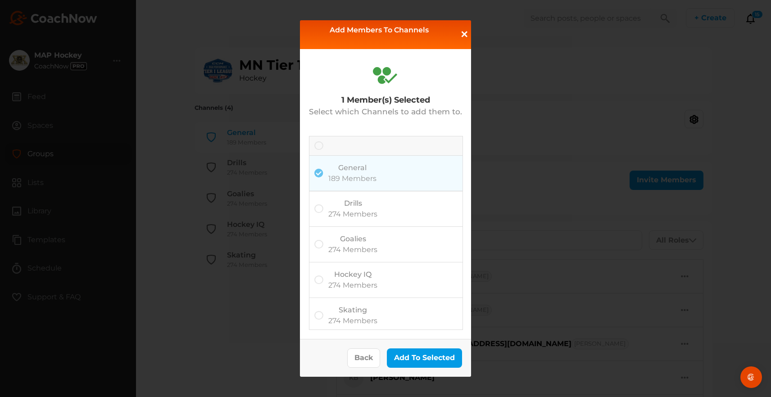
click at [320, 146] on icon at bounding box center [318, 145] width 9 height 9
click at [314, 141] on input "checkbox" at bounding box center [314, 141] width 0 height 0
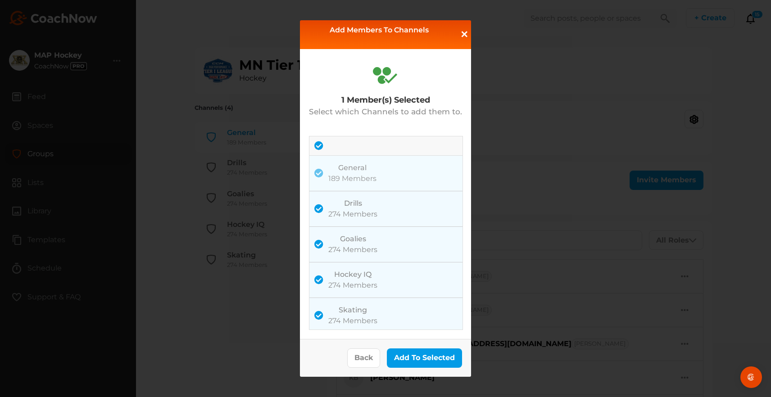
scroll to position [3, 0]
click at [426, 359] on button "Add To Selected" at bounding box center [424, 358] width 75 height 19
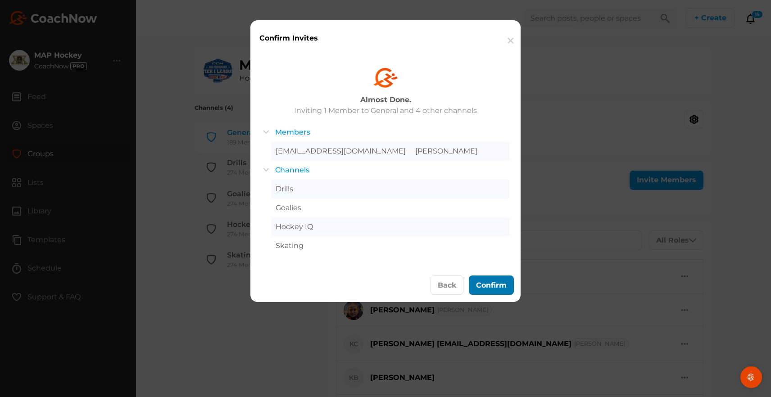
click at [490, 287] on button "Confirm" at bounding box center [491, 285] width 45 height 19
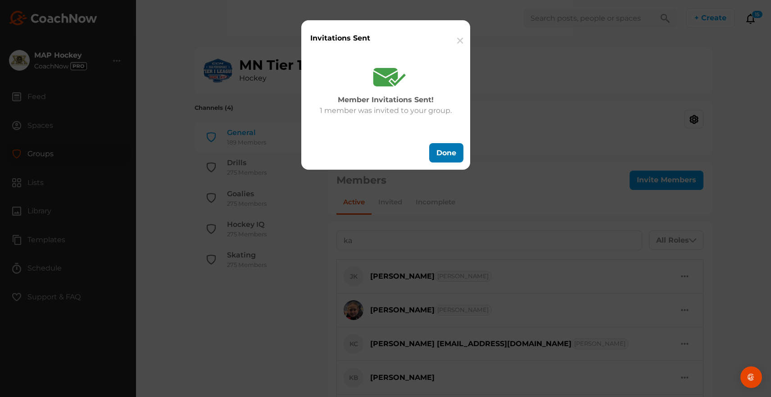
click at [449, 149] on button "Done" at bounding box center [446, 152] width 34 height 19
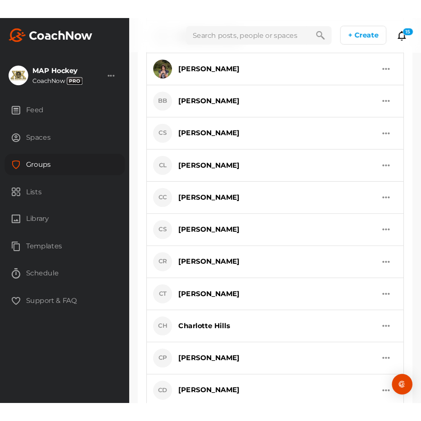
scroll to position [595, 0]
